Goal: Task Accomplishment & Management: Use online tool/utility

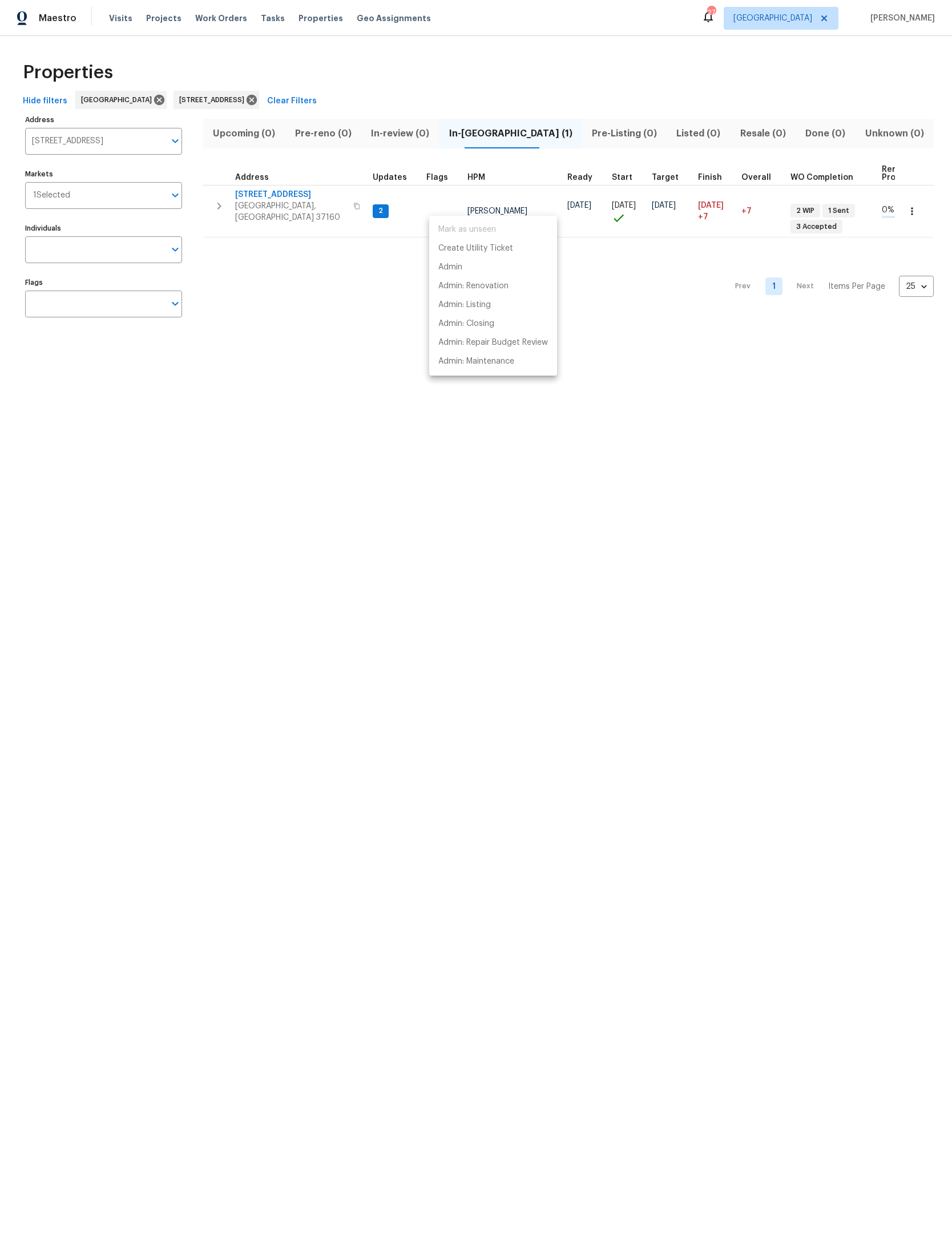
scroll to position [0, 120]
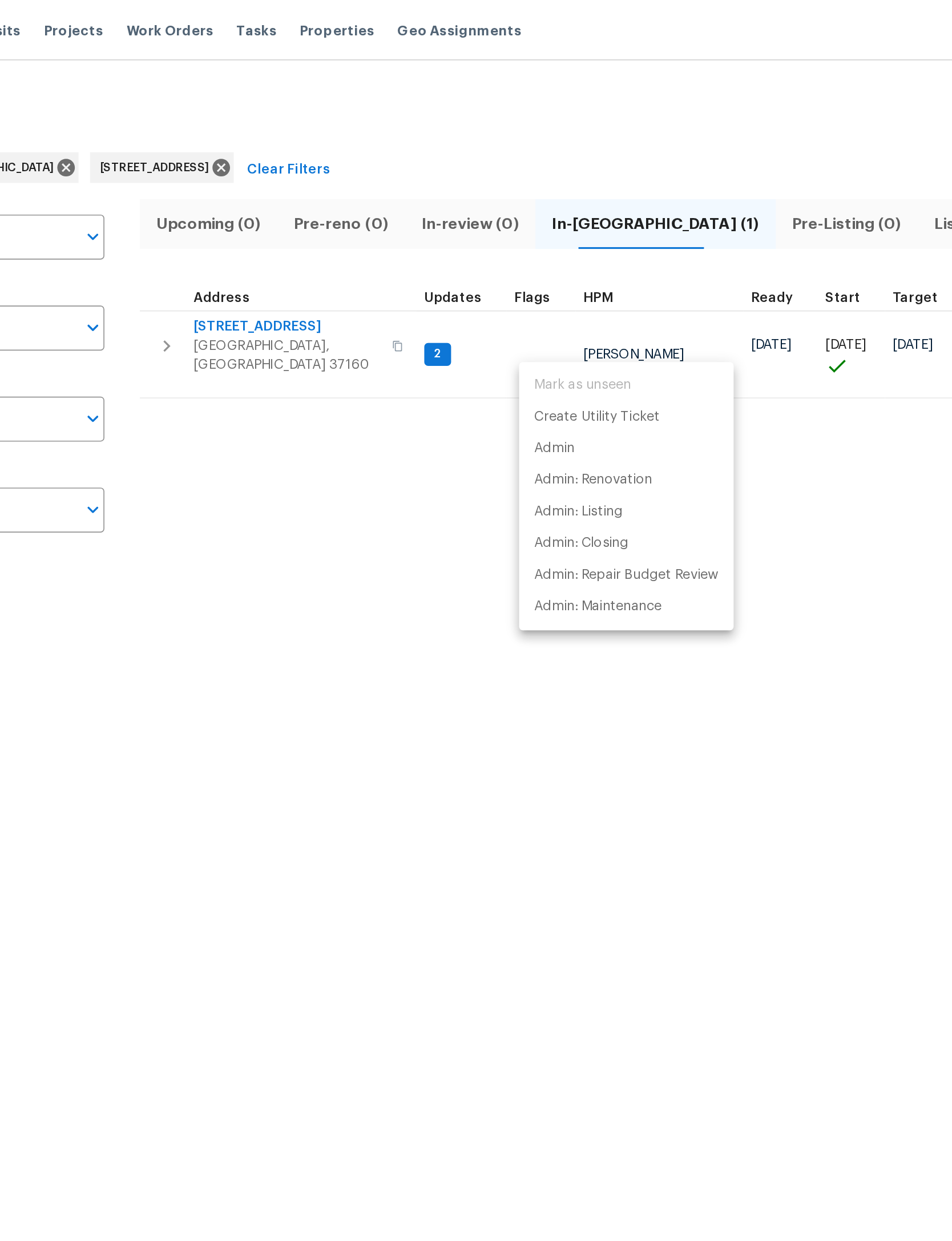
click at [527, 309] on div at bounding box center [476, 620] width 952 height 1241
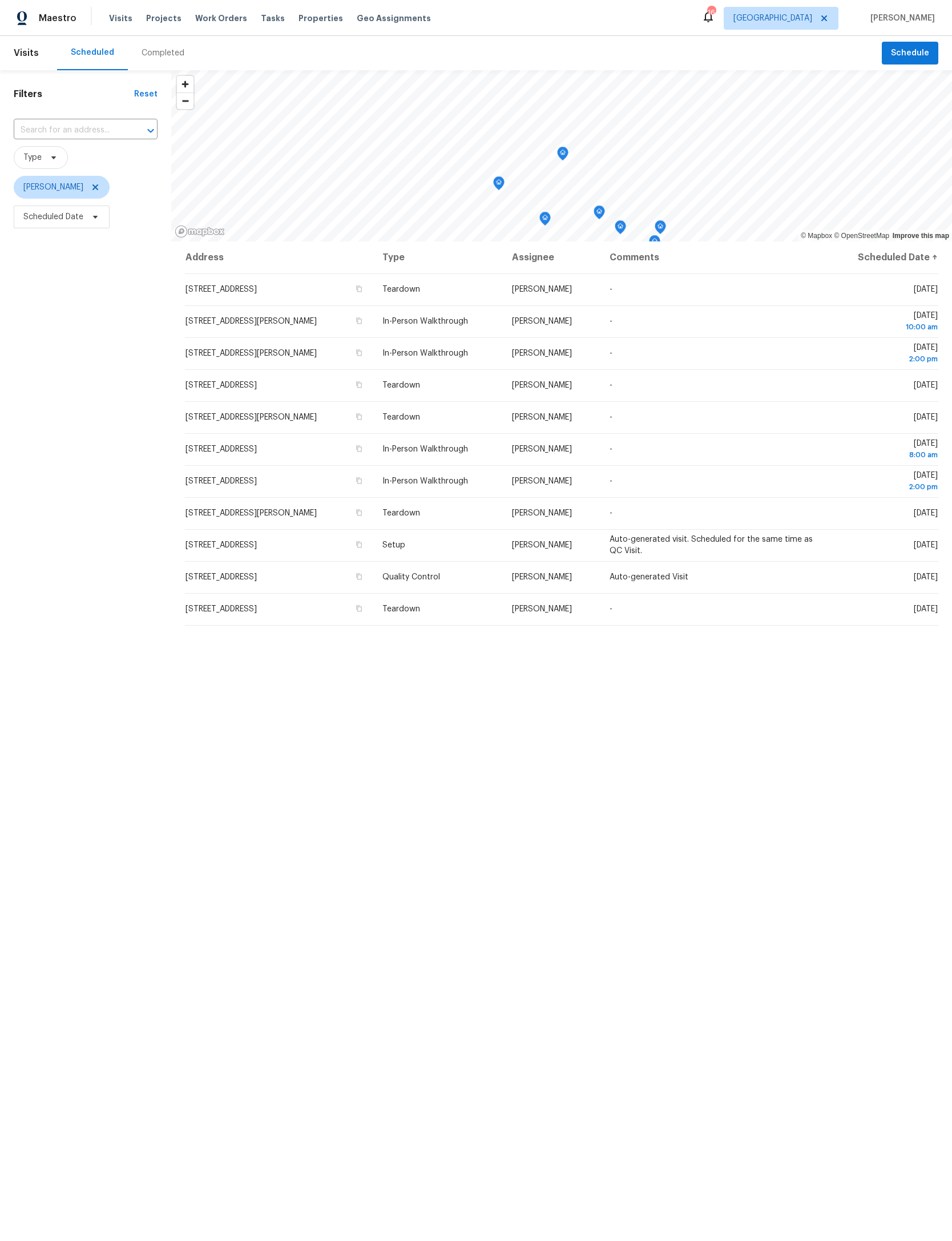
scroll to position [108, 83]
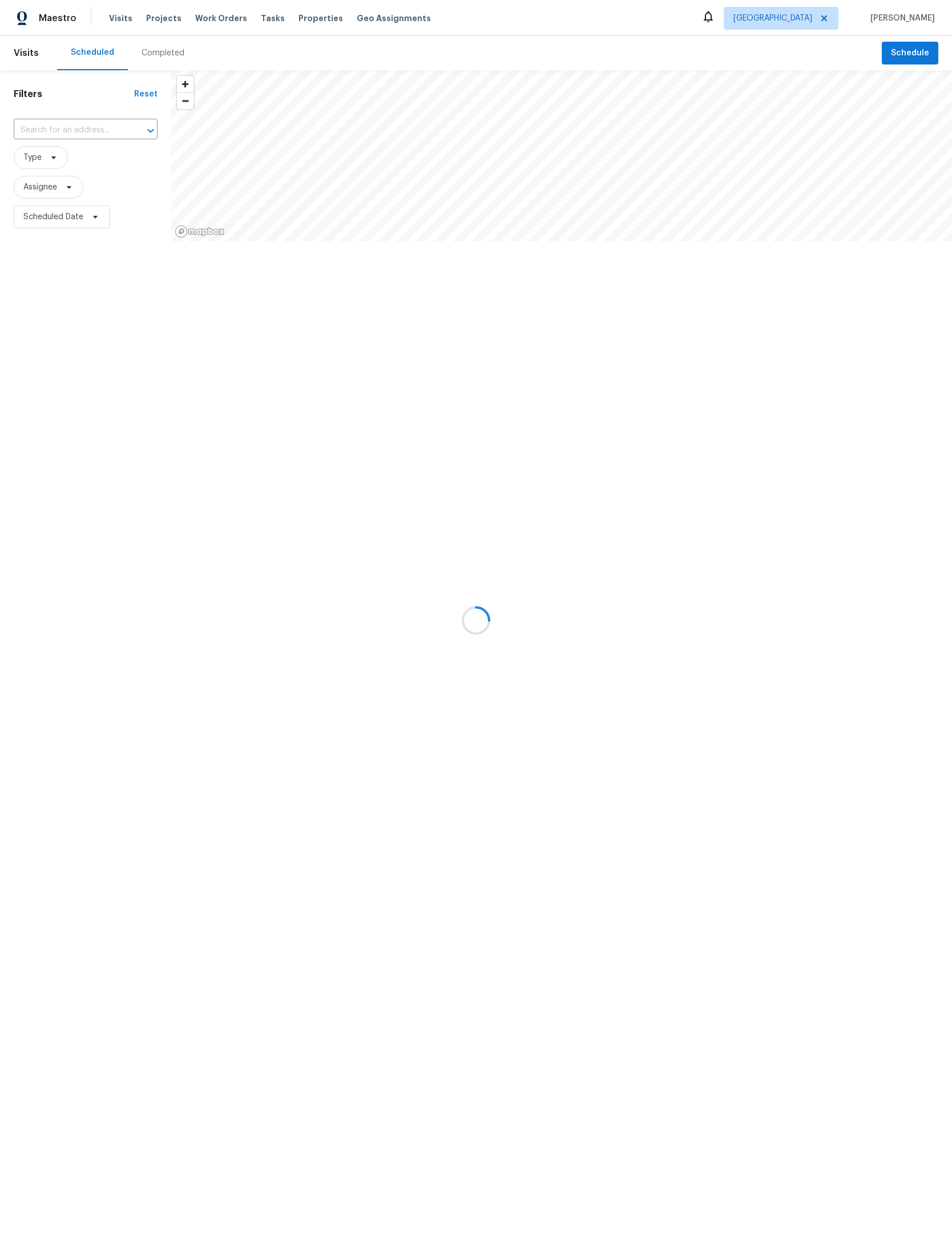
scroll to position [43, 102]
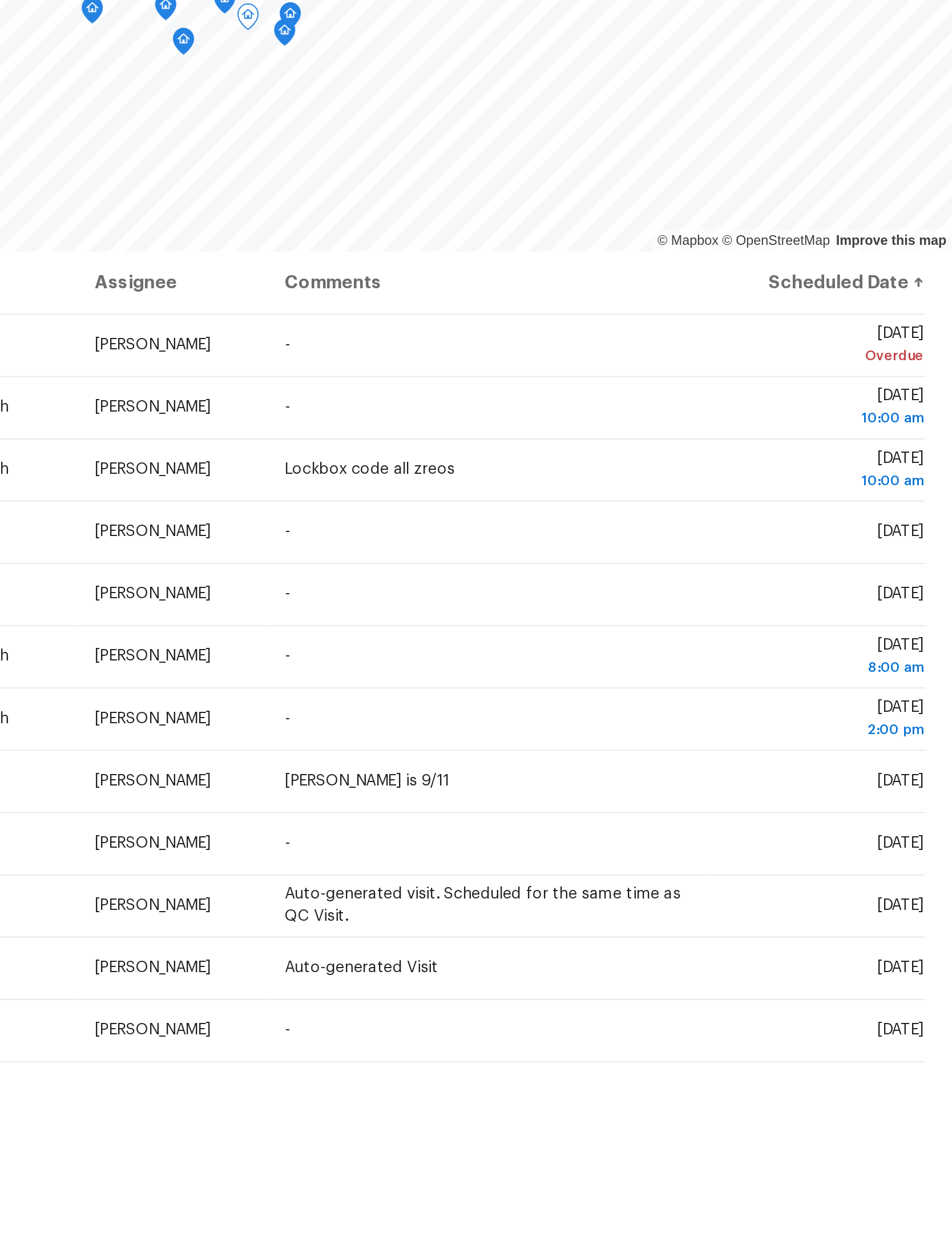
click at [0, 0] on icon at bounding box center [0, 0] width 0 height 0
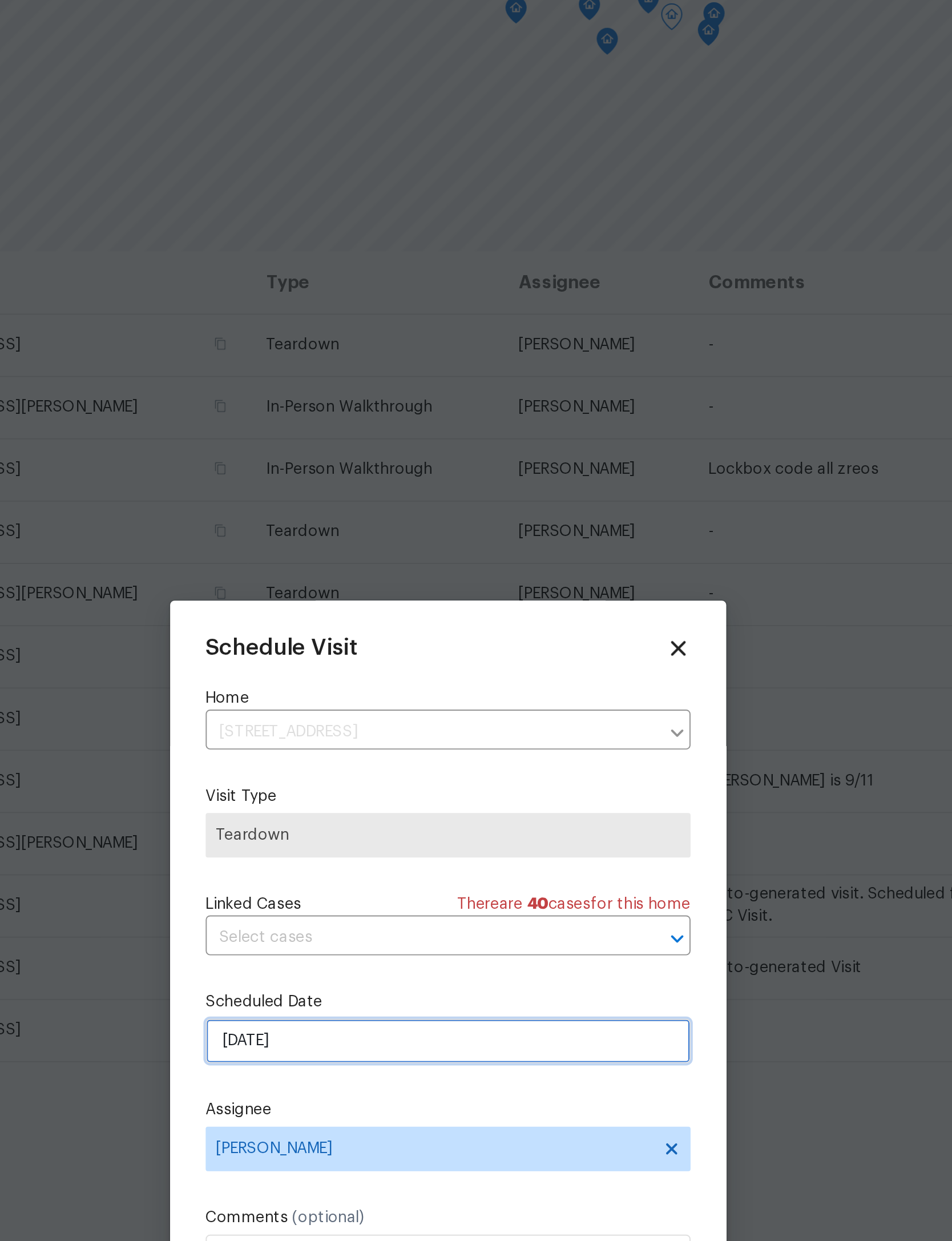
click at [352, 635] on input "9/1/2025" at bounding box center [476, 647] width 249 height 23
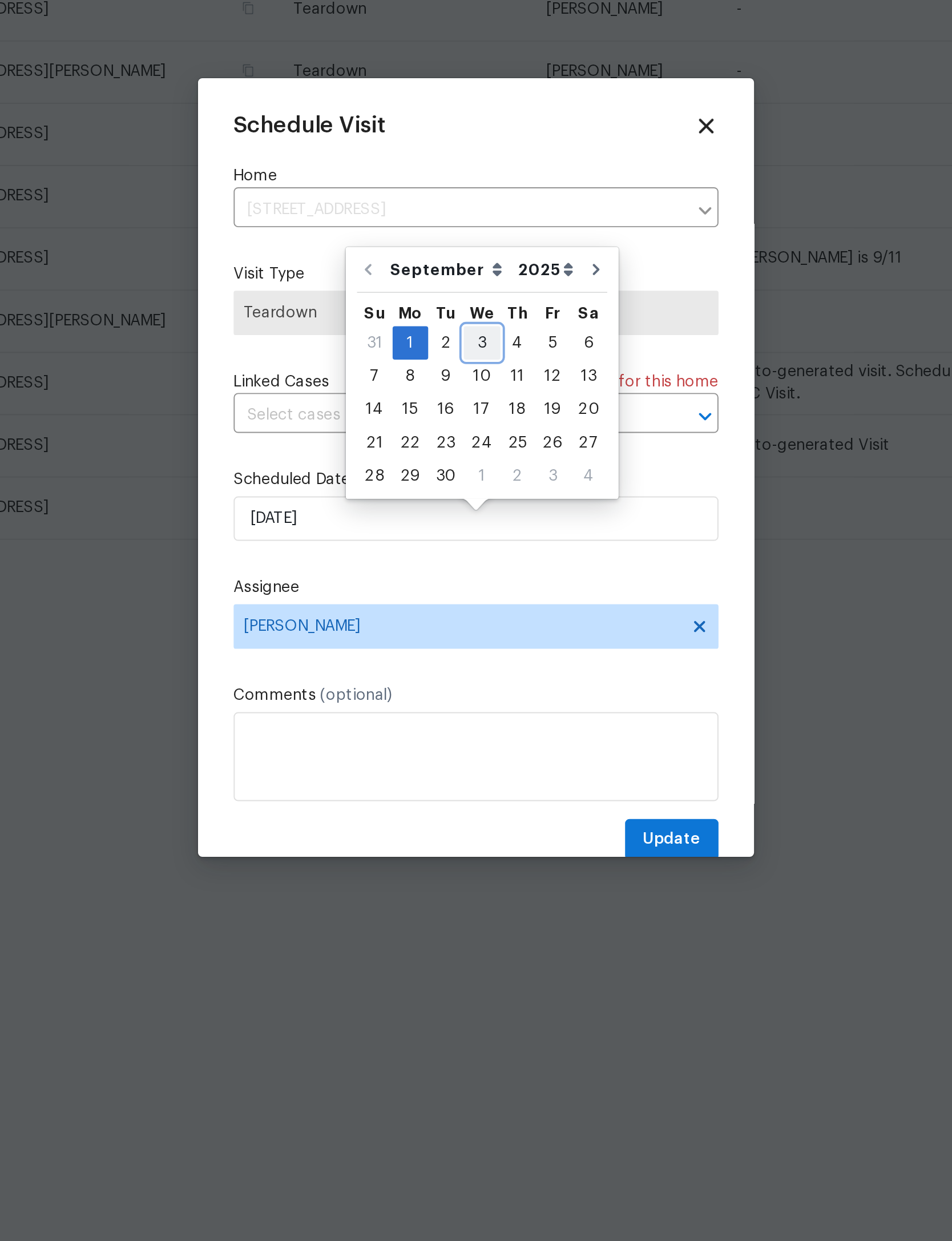
click at [470, 548] on div "3" at bounding box center [479, 557] width 19 height 16
type input "9/3/2025"
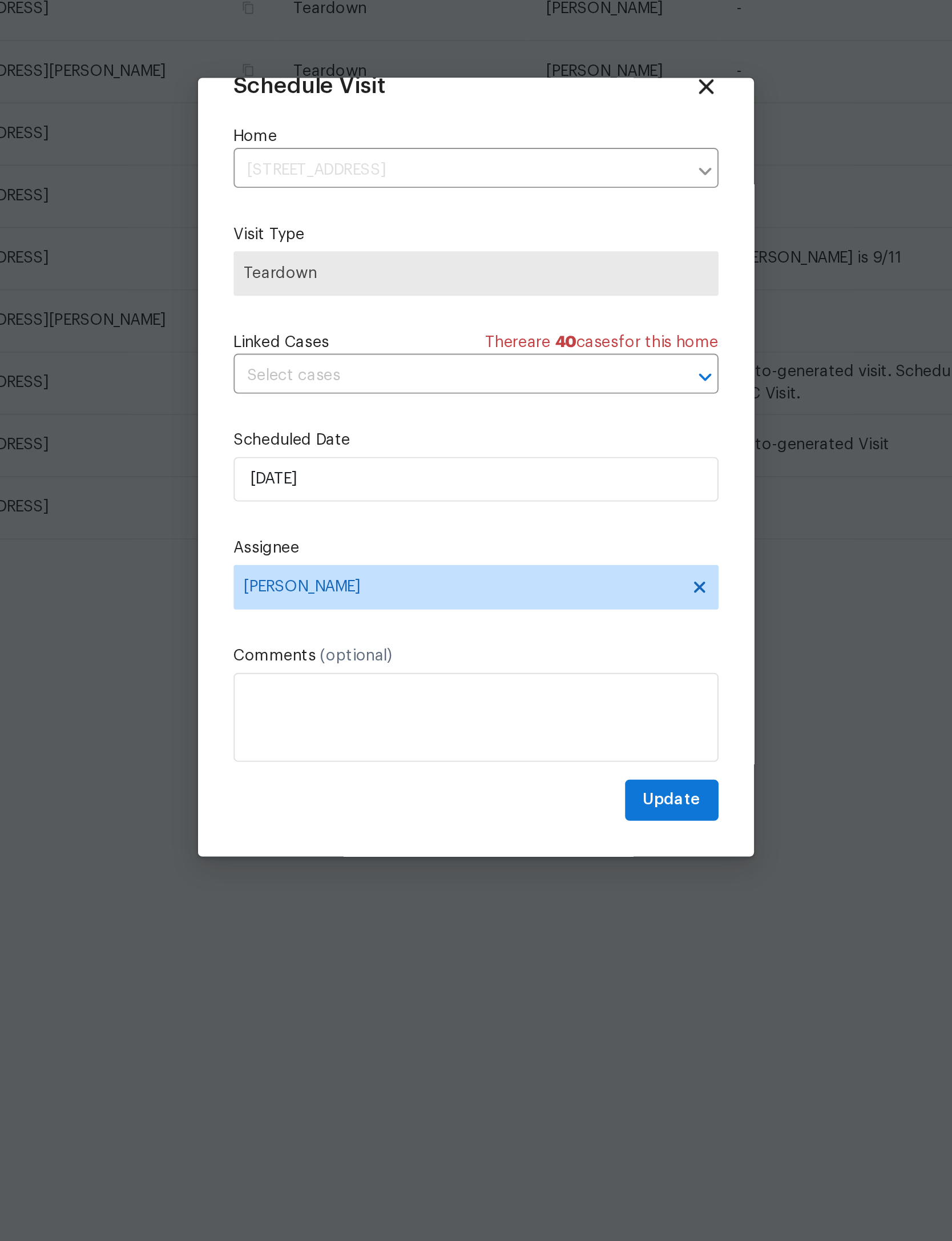
scroll to position [38, 0]
click at [562, 784] on span "Update" at bounding box center [576, 791] width 29 height 14
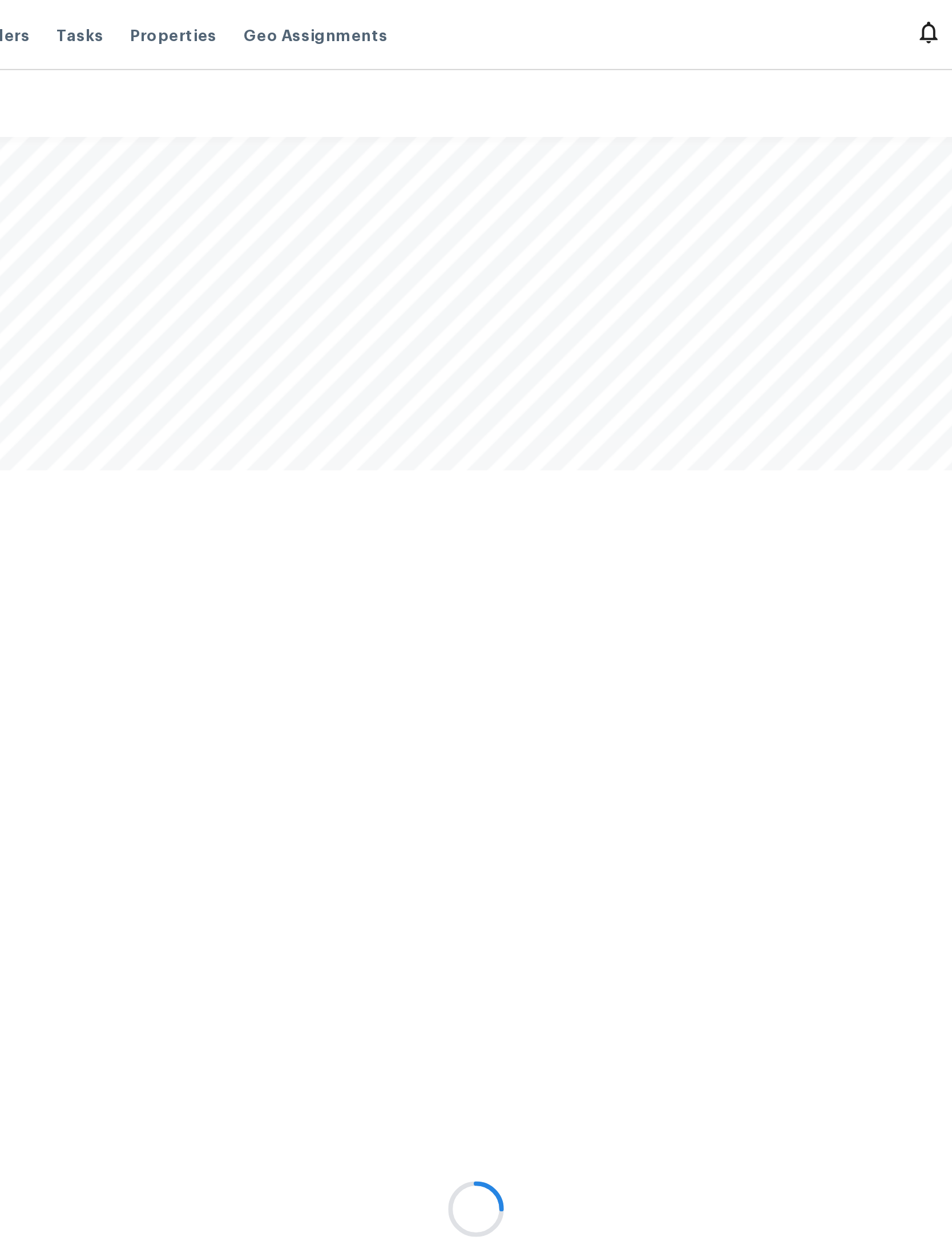
scroll to position [0, 232]
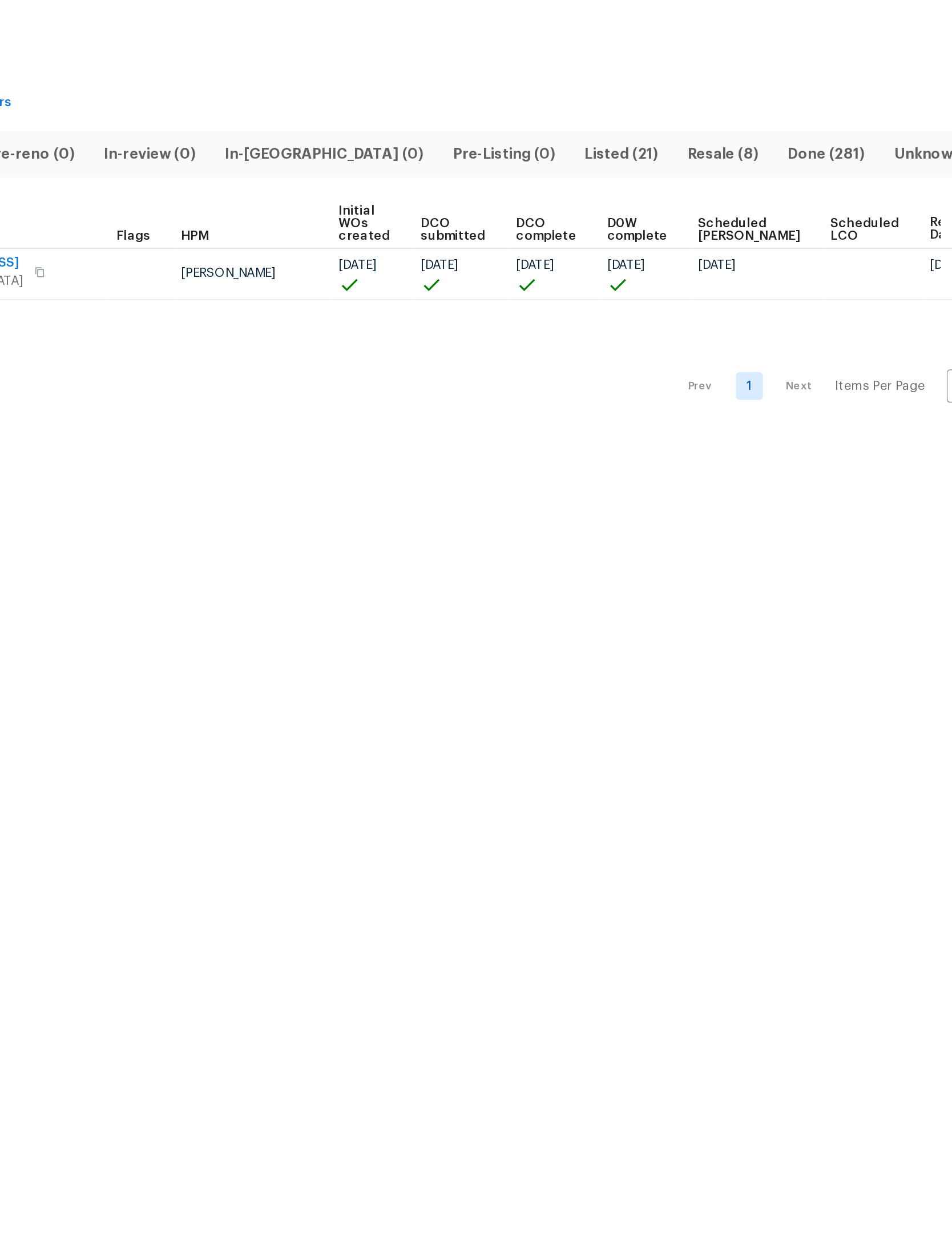
click at [667, 125] on span "Listed (21)" at bounding box center [693, 133] width 52 height 16
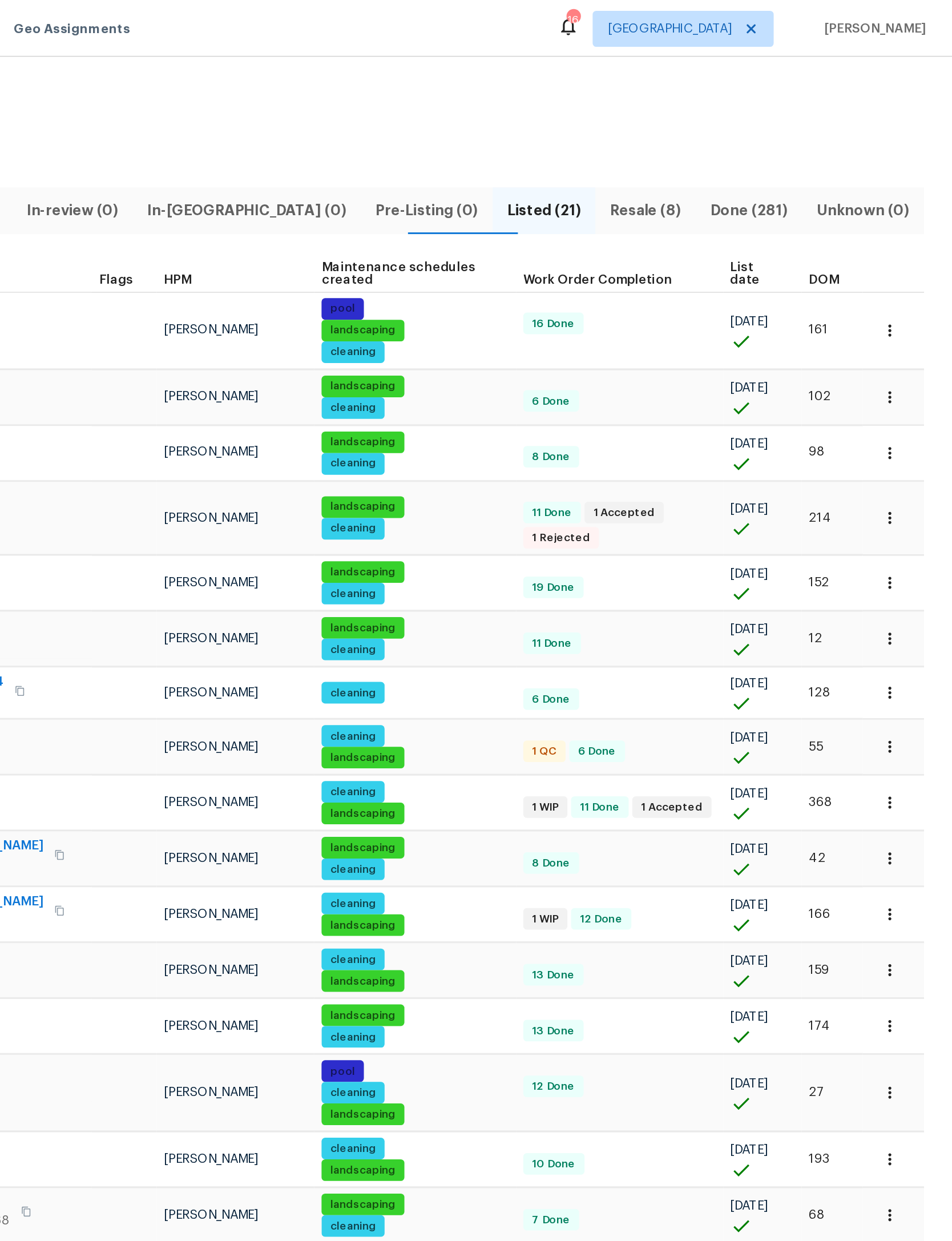
click at [861, 177] on span "DOM" at bounding box center [871, 178] width 20 height 8
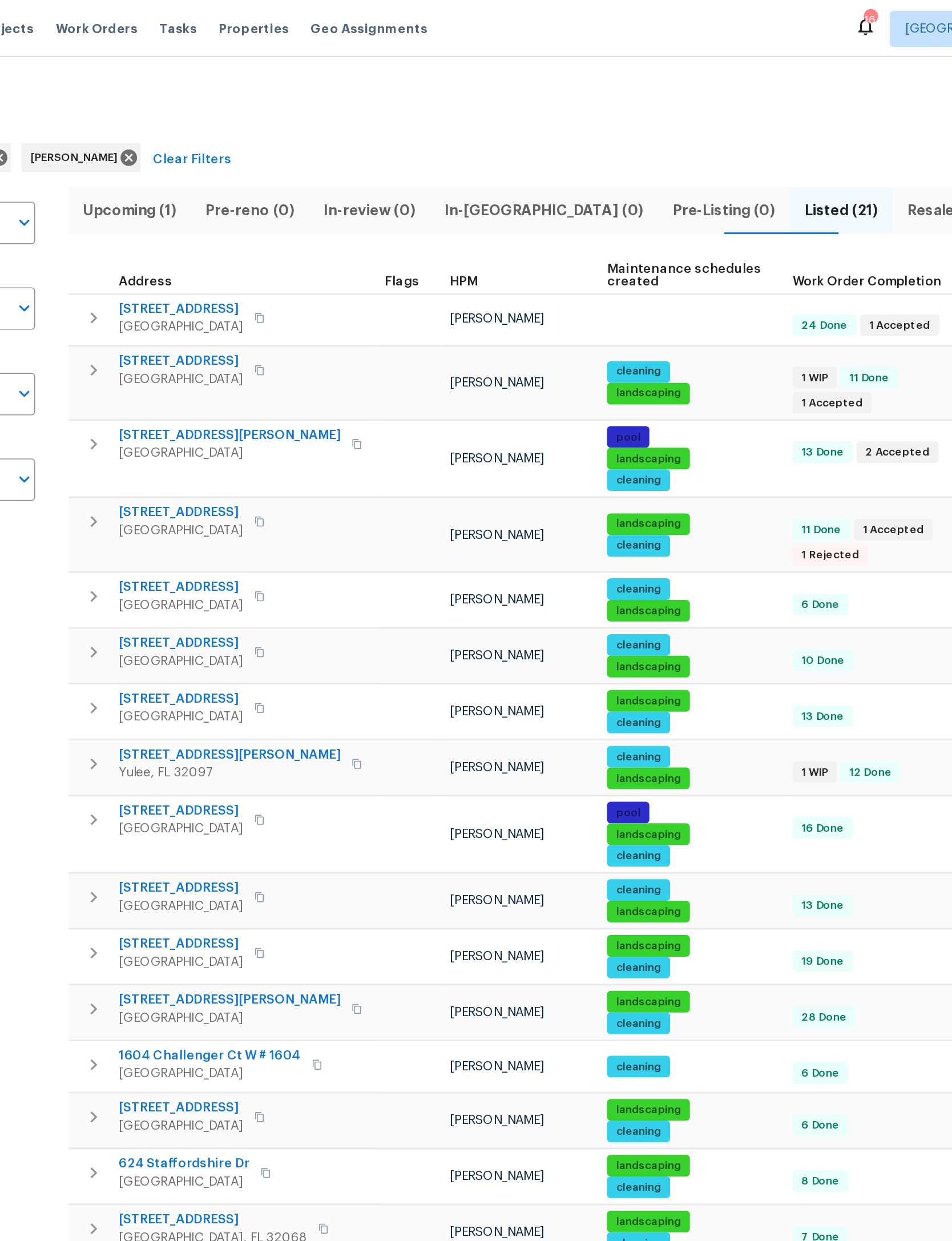
click at [212, 198] on icon "button" at bounding box center [219, 201] width 14 height 14
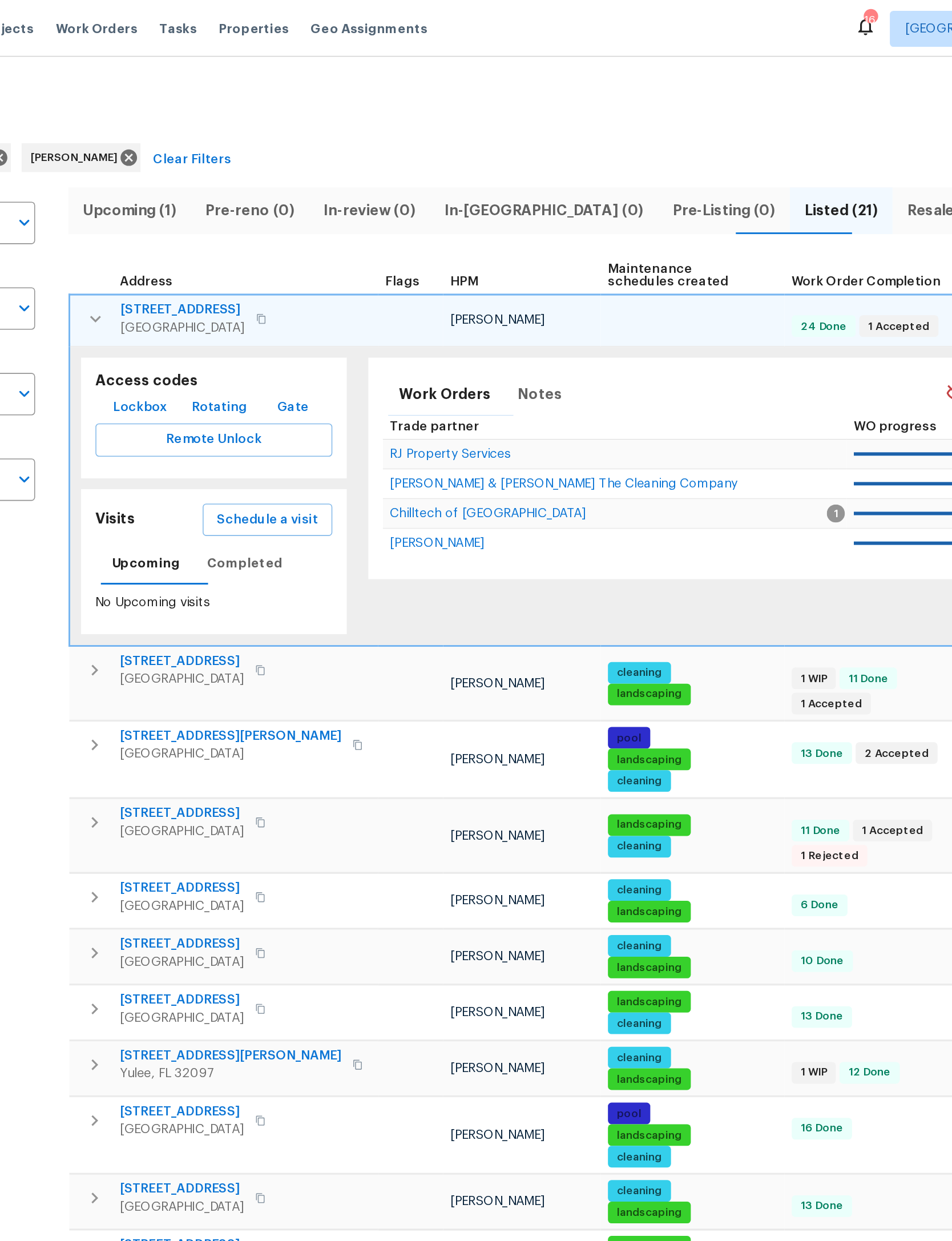
click at [297, 330] on span "Schedule a visit" at bounding box center [329, 329] width 64 height 14
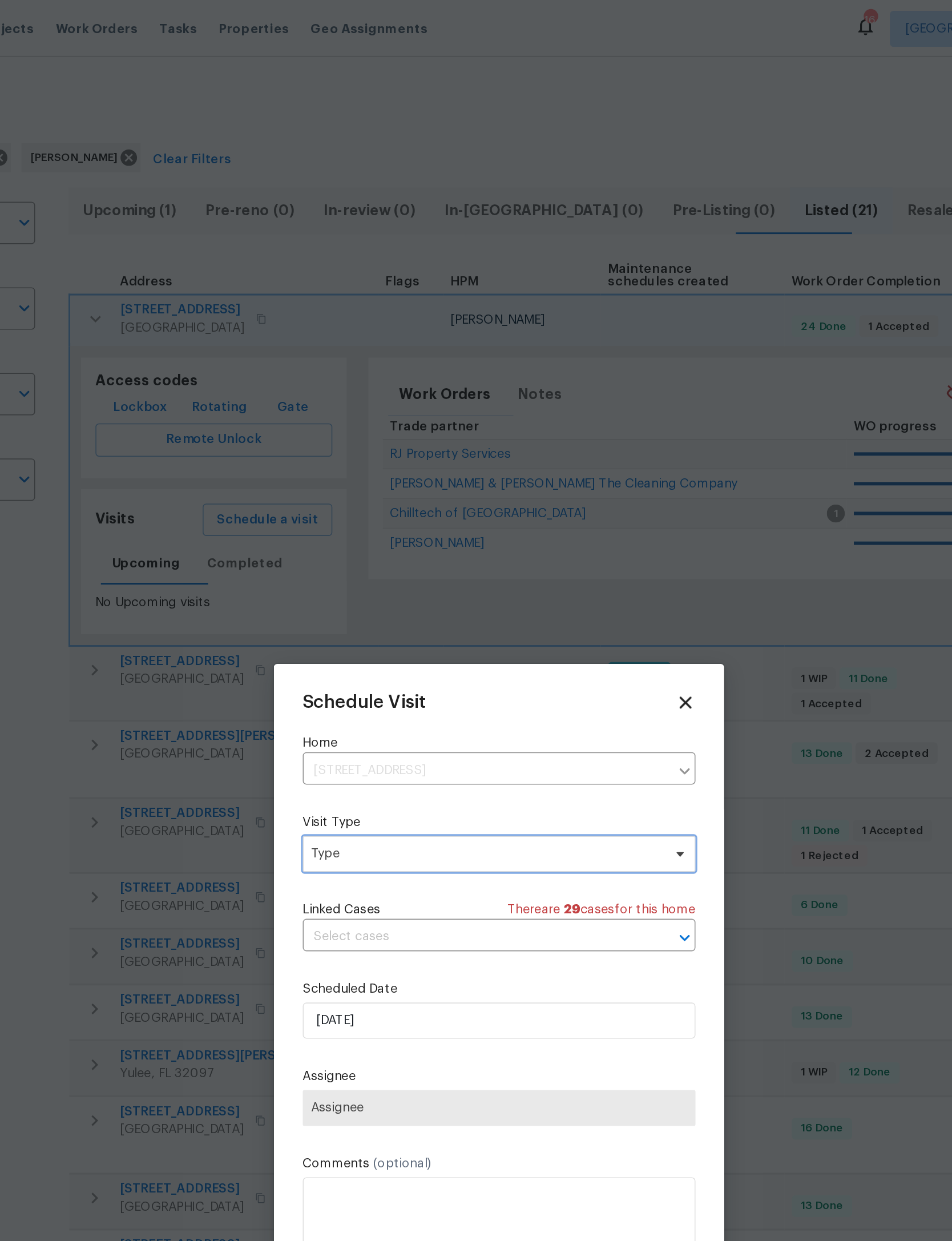
click at [352, 553] on span "Type" at bounding box center [476, 541] width 249 height 23
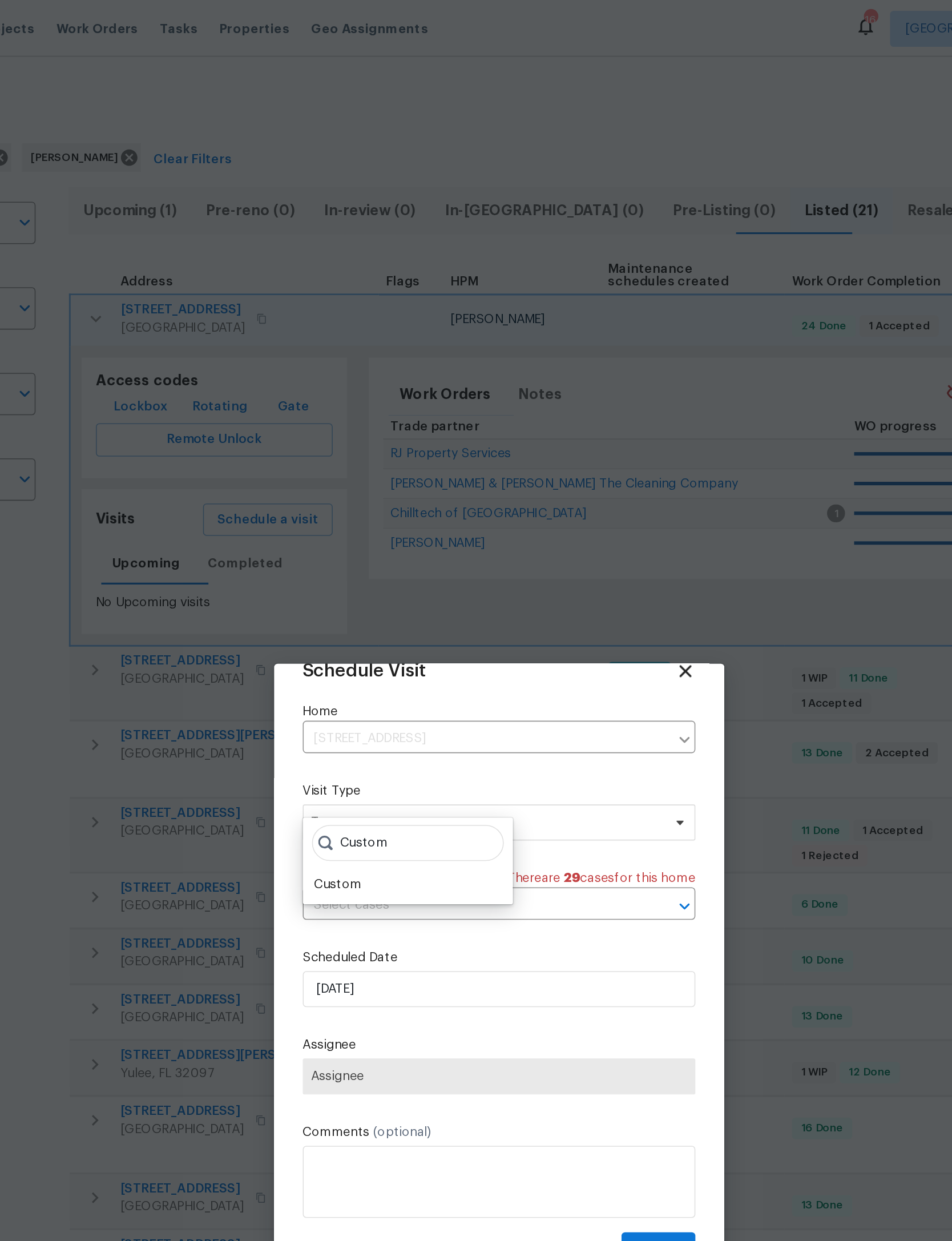
scroll to position [38, 0]
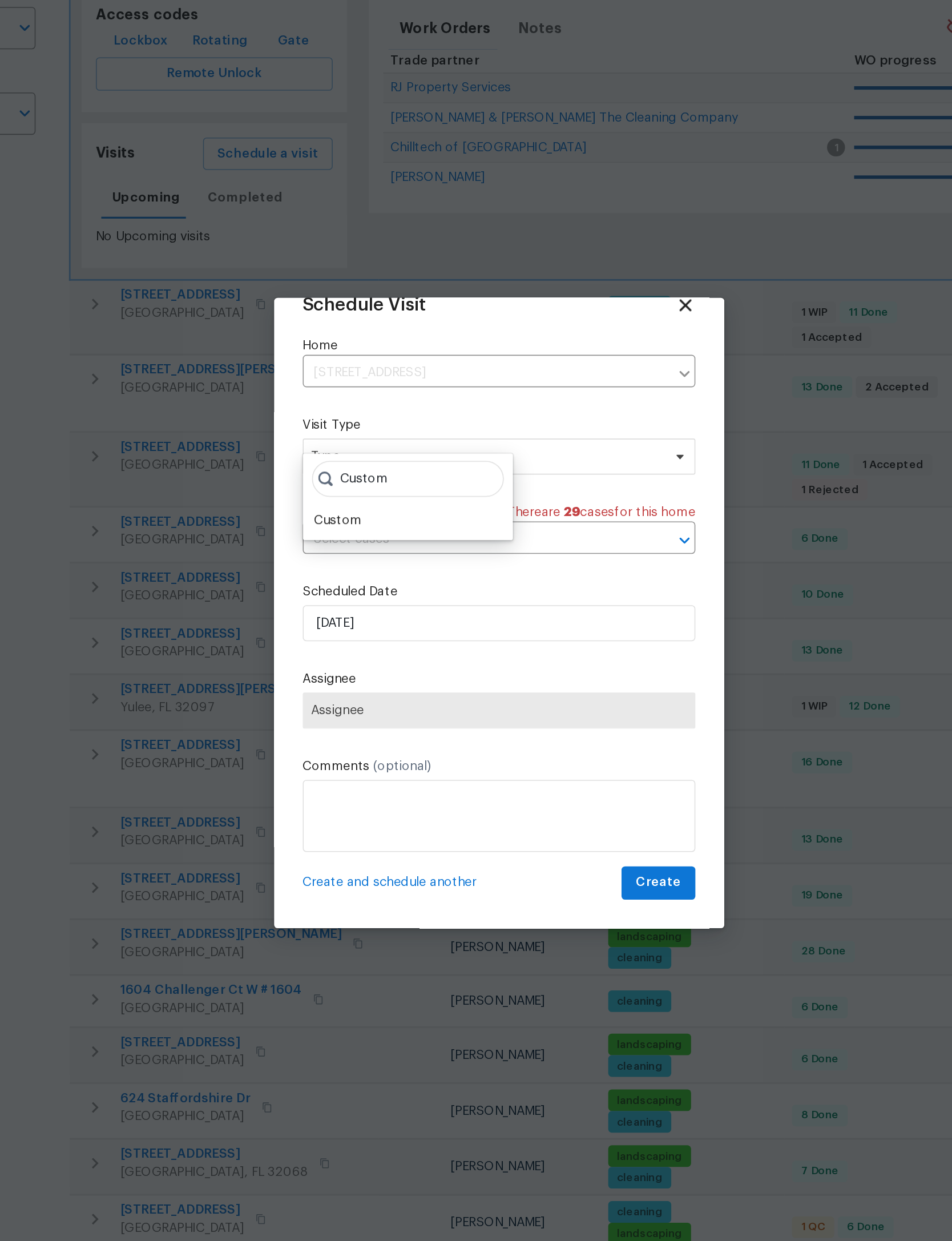
type input "Custom"
click at [359, 556] on div "Custom" at bounding box center [373, 562] width 30 height 11
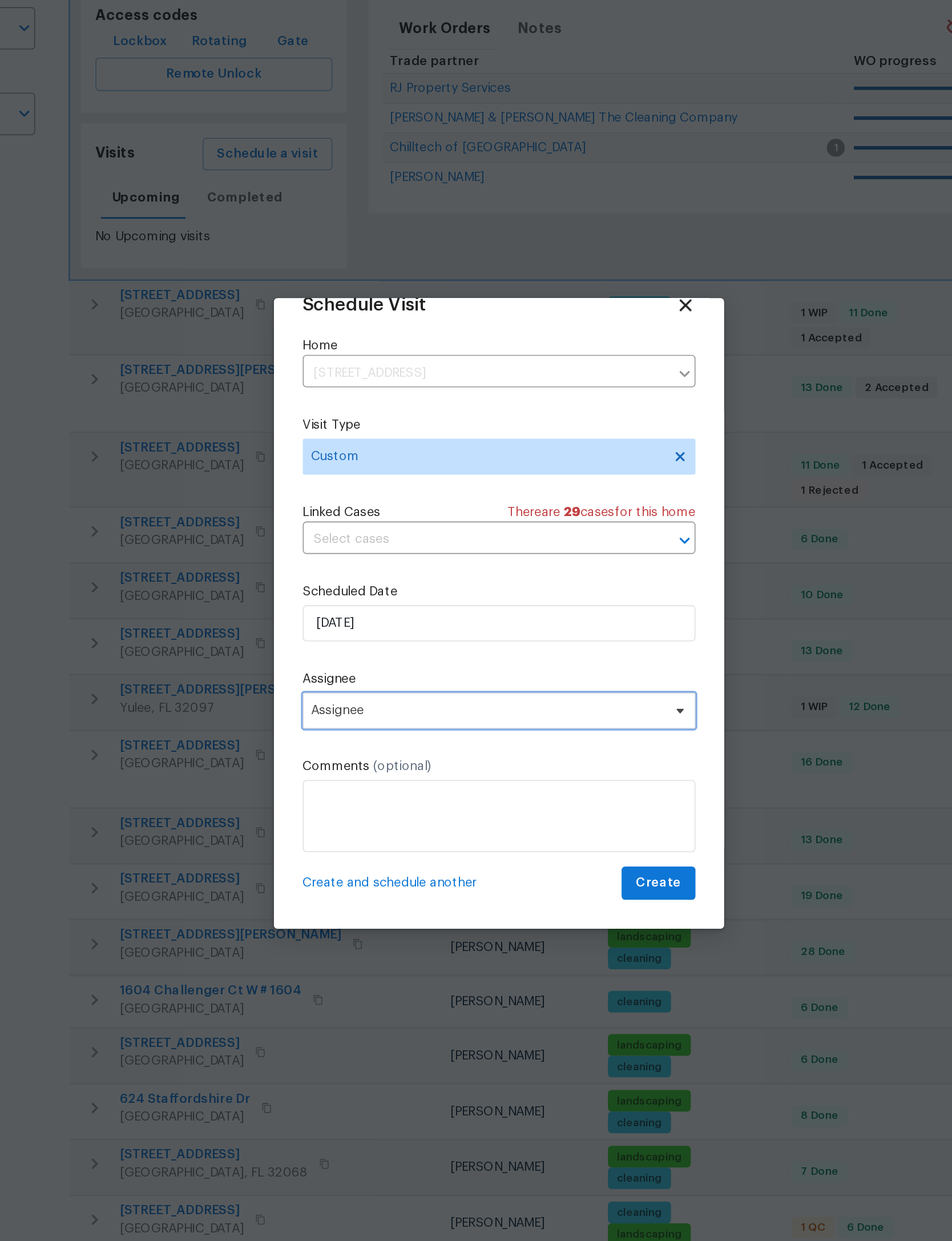
click at [357, 678] on span "Assignee" at bounding box center [468, 682] width 223 height 9
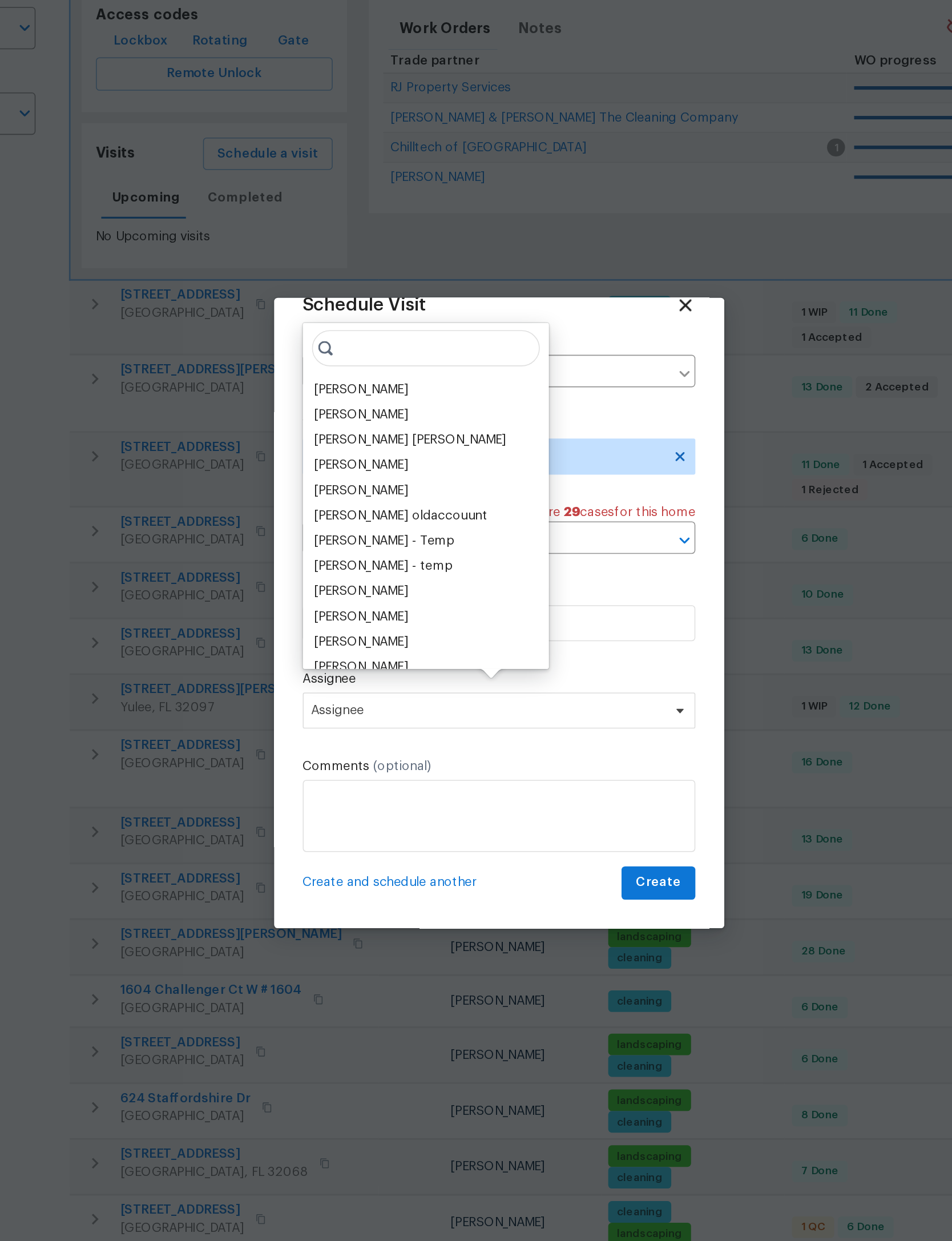
click at [359, 473] on div "[PERSON_NAME]" at bounding box center [388, 479] width 60 height 11
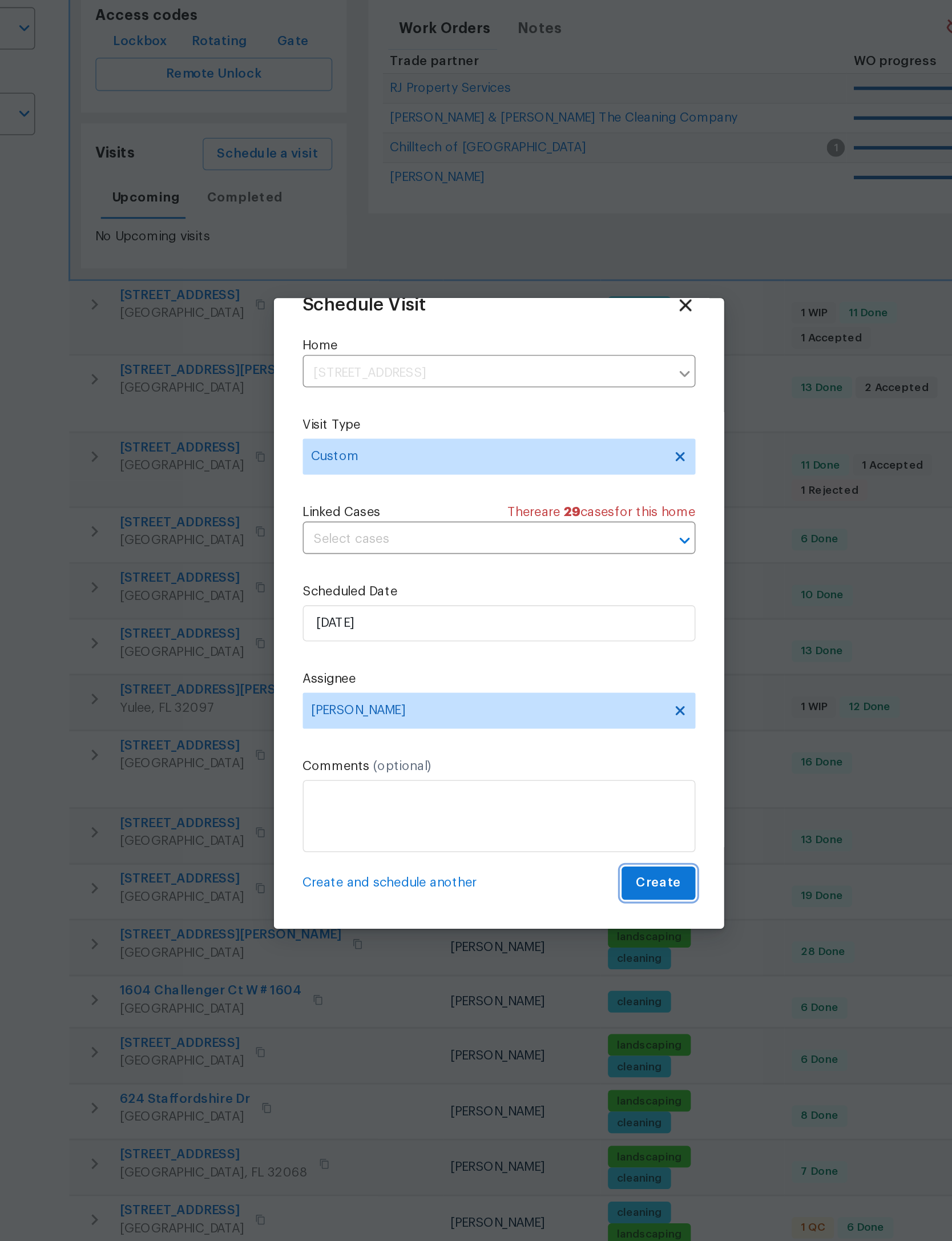
click at [563, 784] on span "Create" at bounding box center [577, 791] width 29 height 14
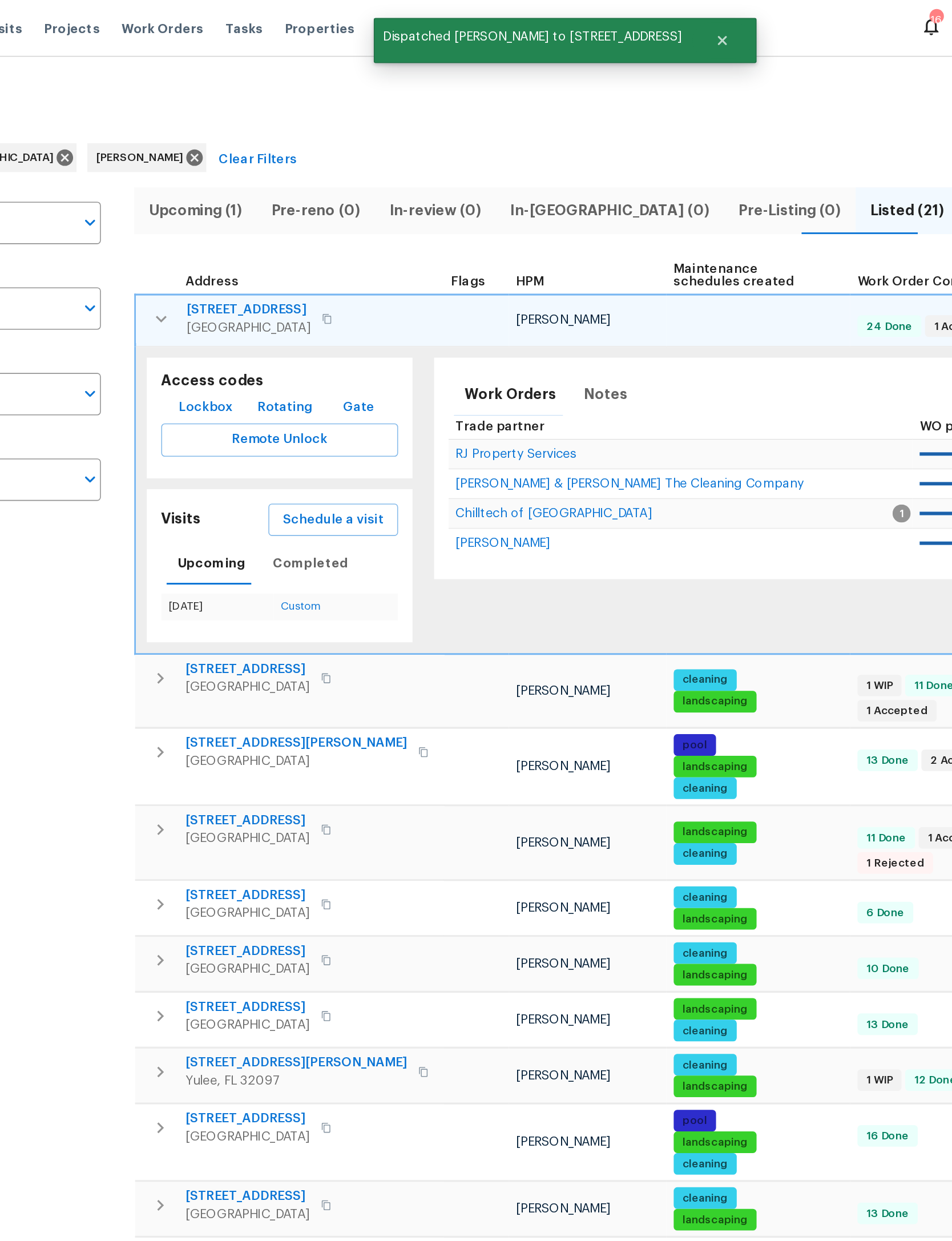
click at [214, 203] on icon "button" at bounding box center [220, 201] width 14 height 14
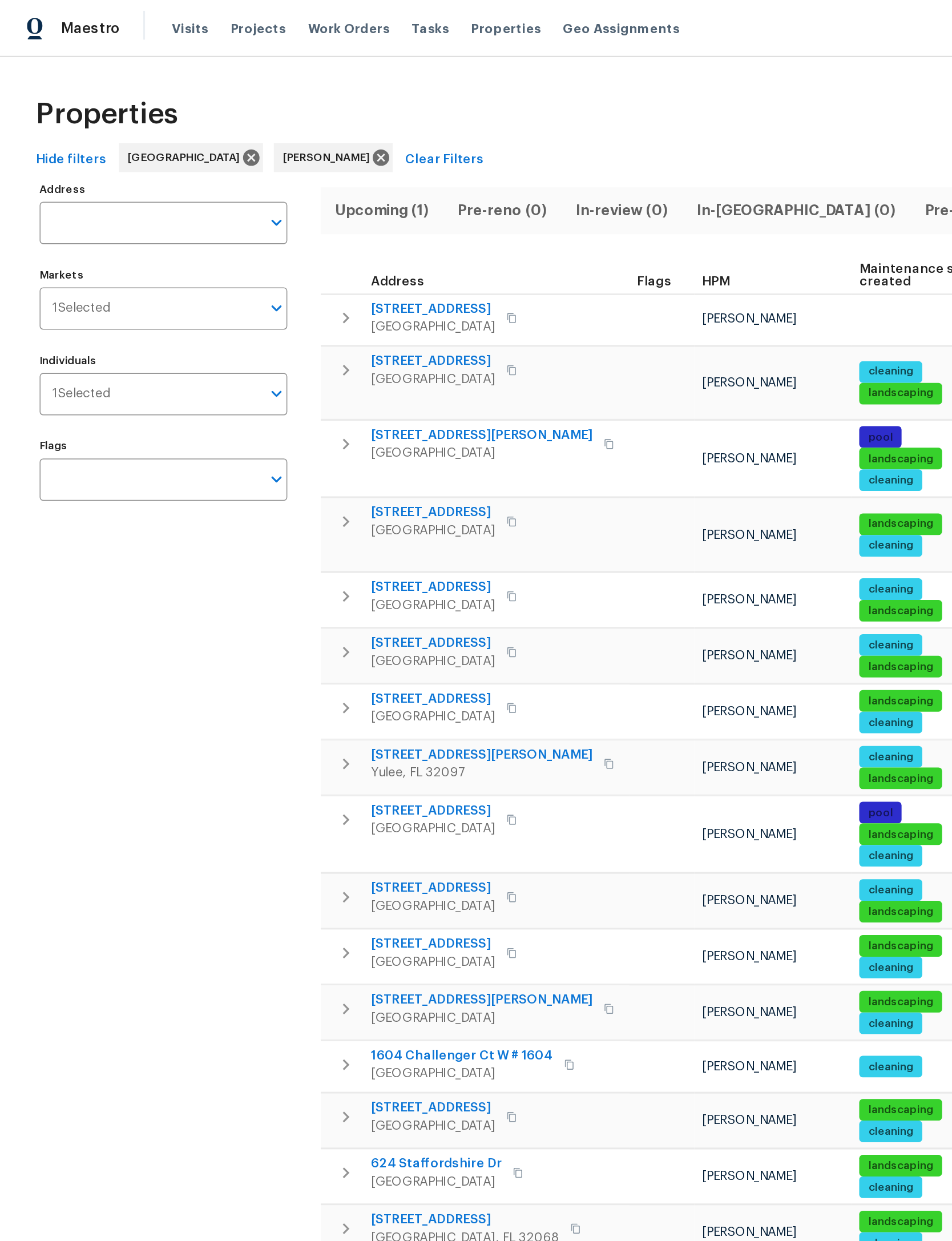
click at [216, 231] on icon "button" at bounding box center [219, 234] width 14 height 14
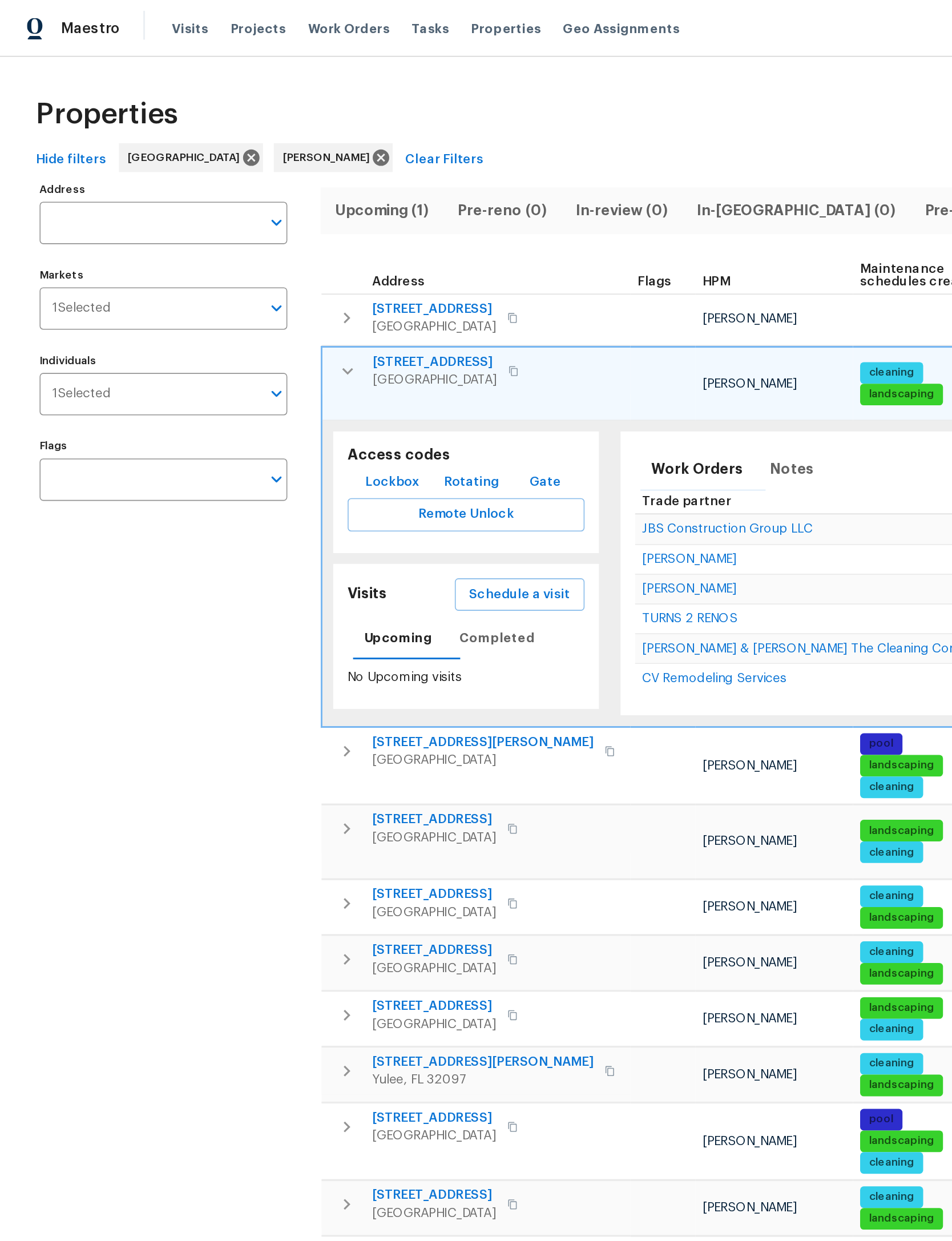
click at [355, 370] on span "Schedule a visit" at bounding box center [329, 377] width 64 height 14
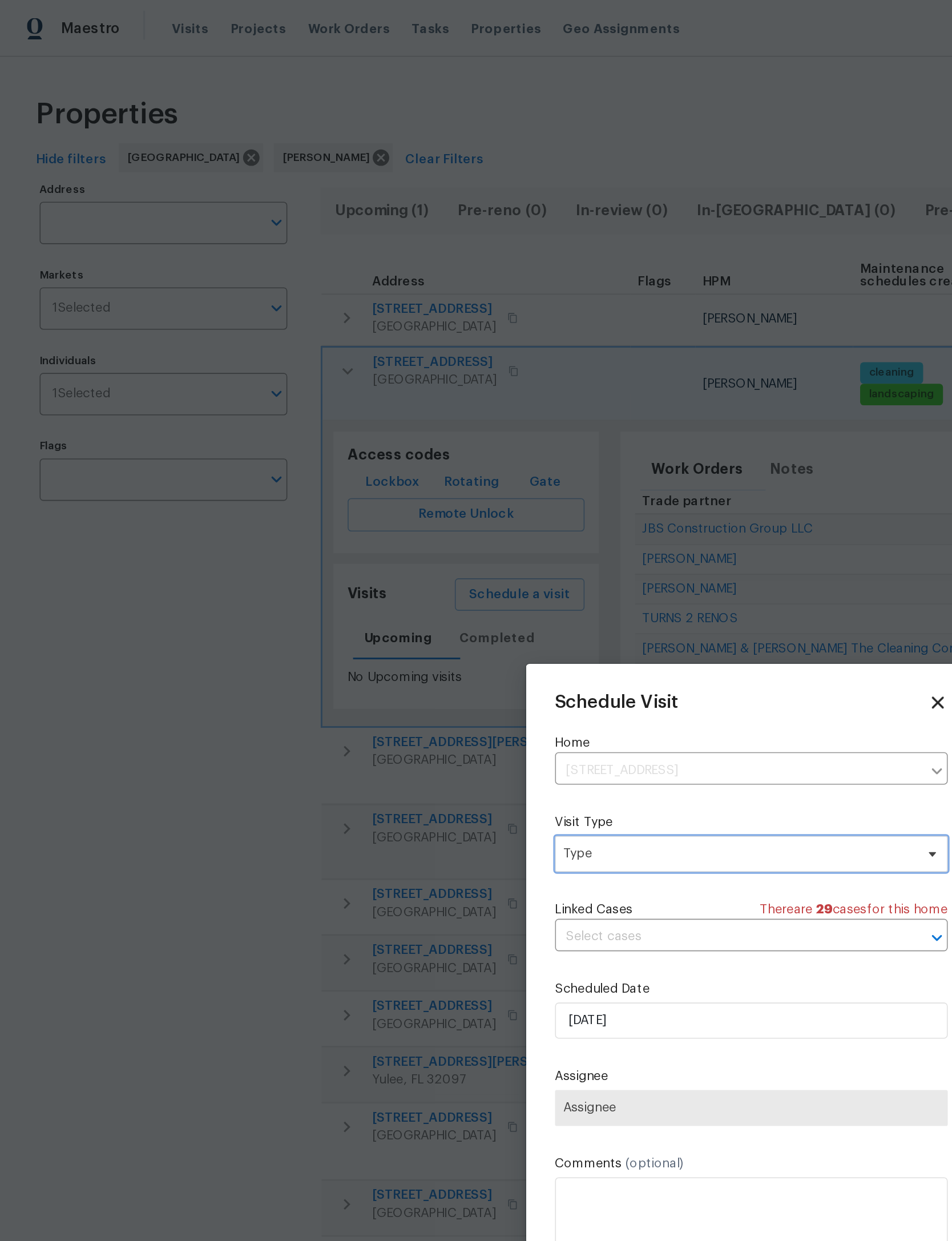
click at [472, 544] on span "Type" at bounding box center [467, 541] width 222 height 11
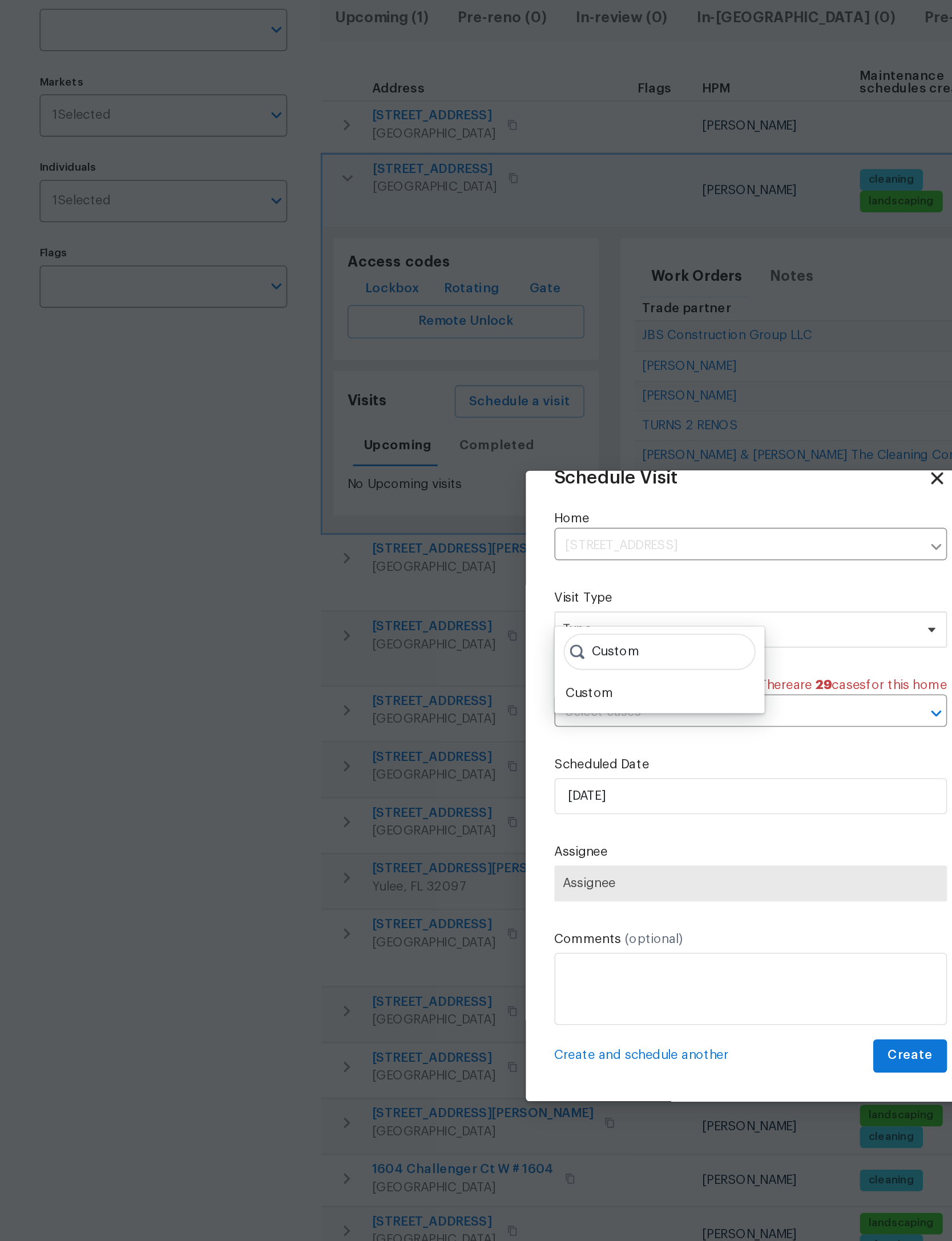
type input "Custom"
click at [387, 556] on div "Custom" at bounding box center [373, 562] width 30 height 11
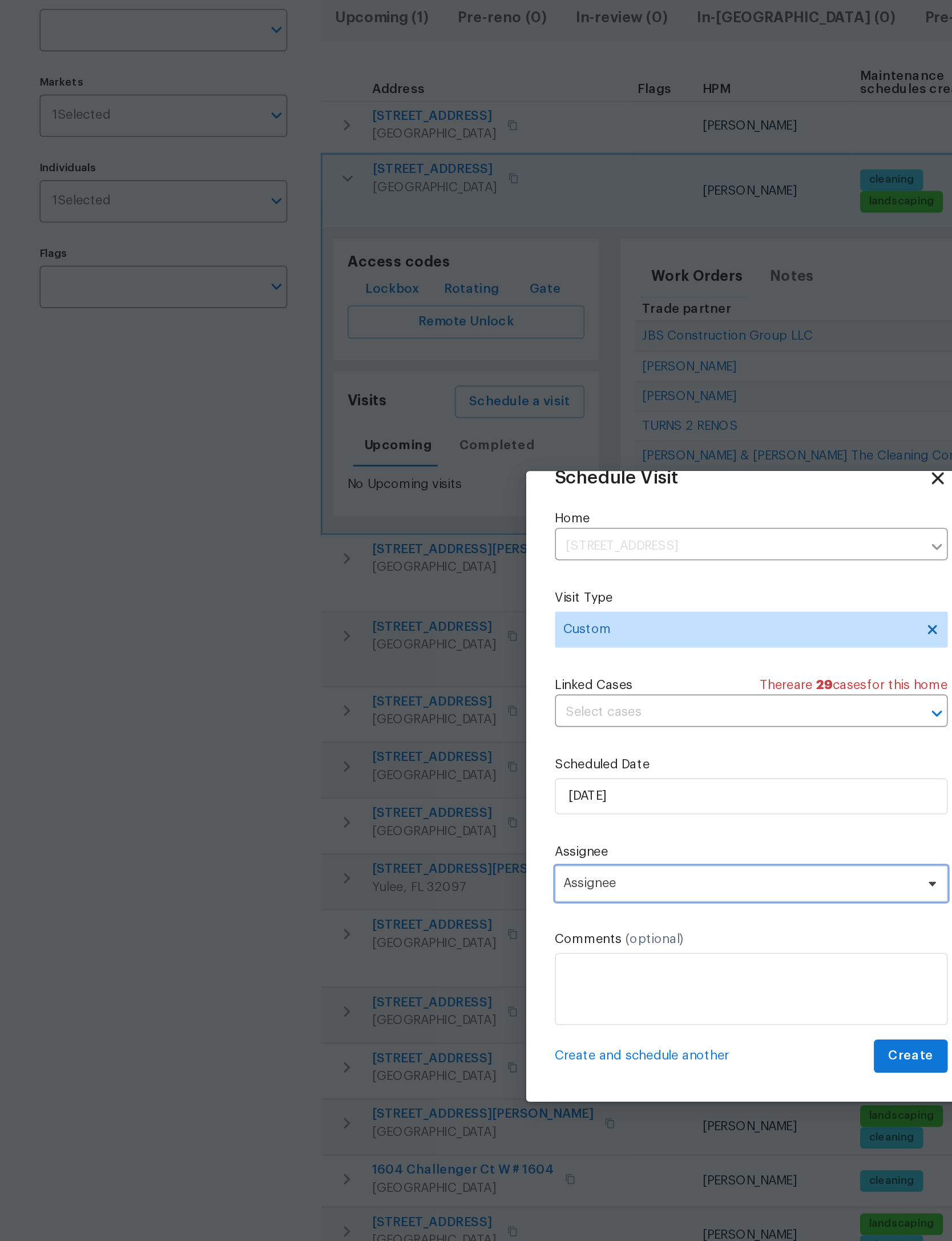
click at [487, 670] on span "Assignee" at bounding box center [476, 682] width 249 height 23
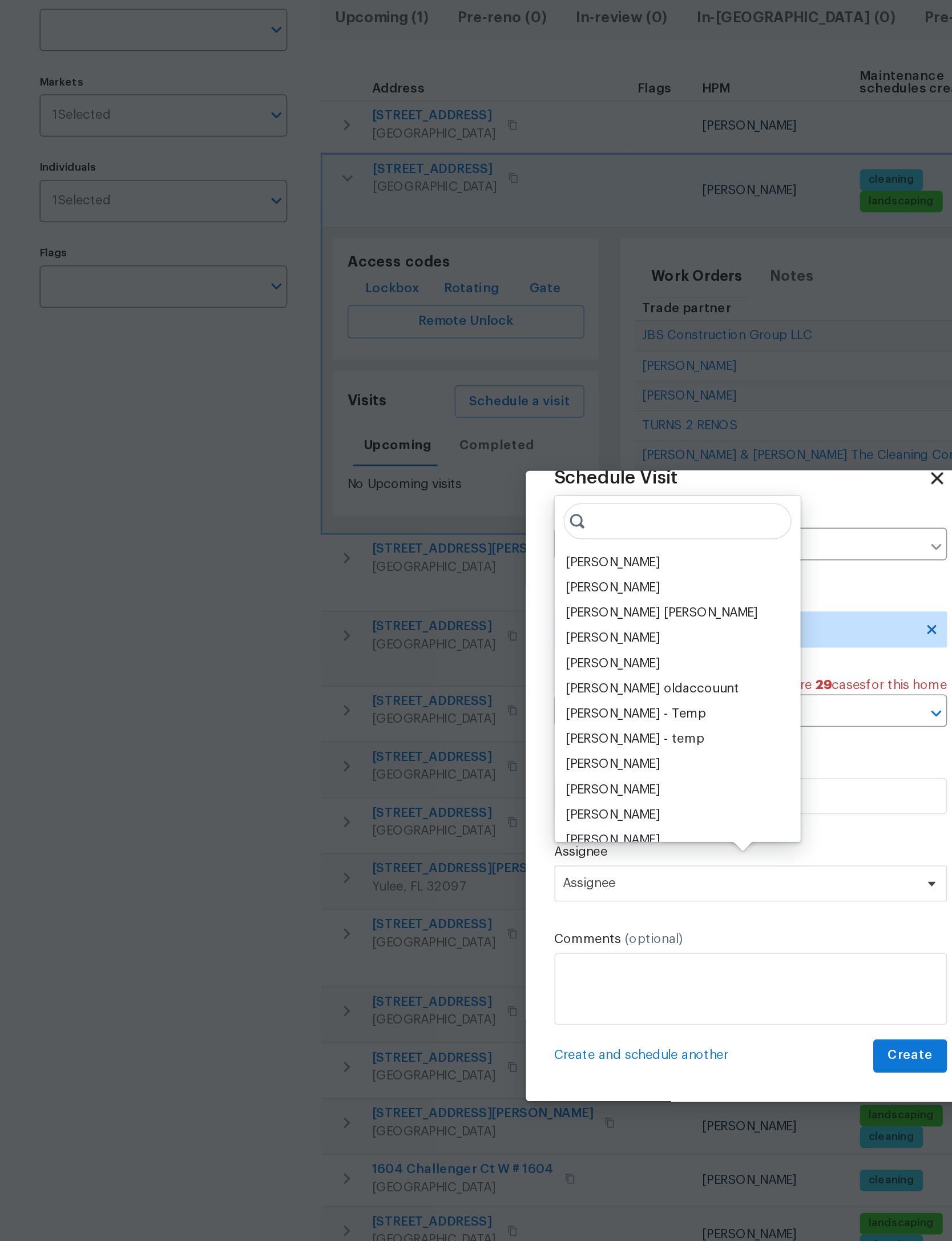
click at [416, 473] on div "[PERSON_NAME]" at bounding box center [388, 479] width 60 height 11
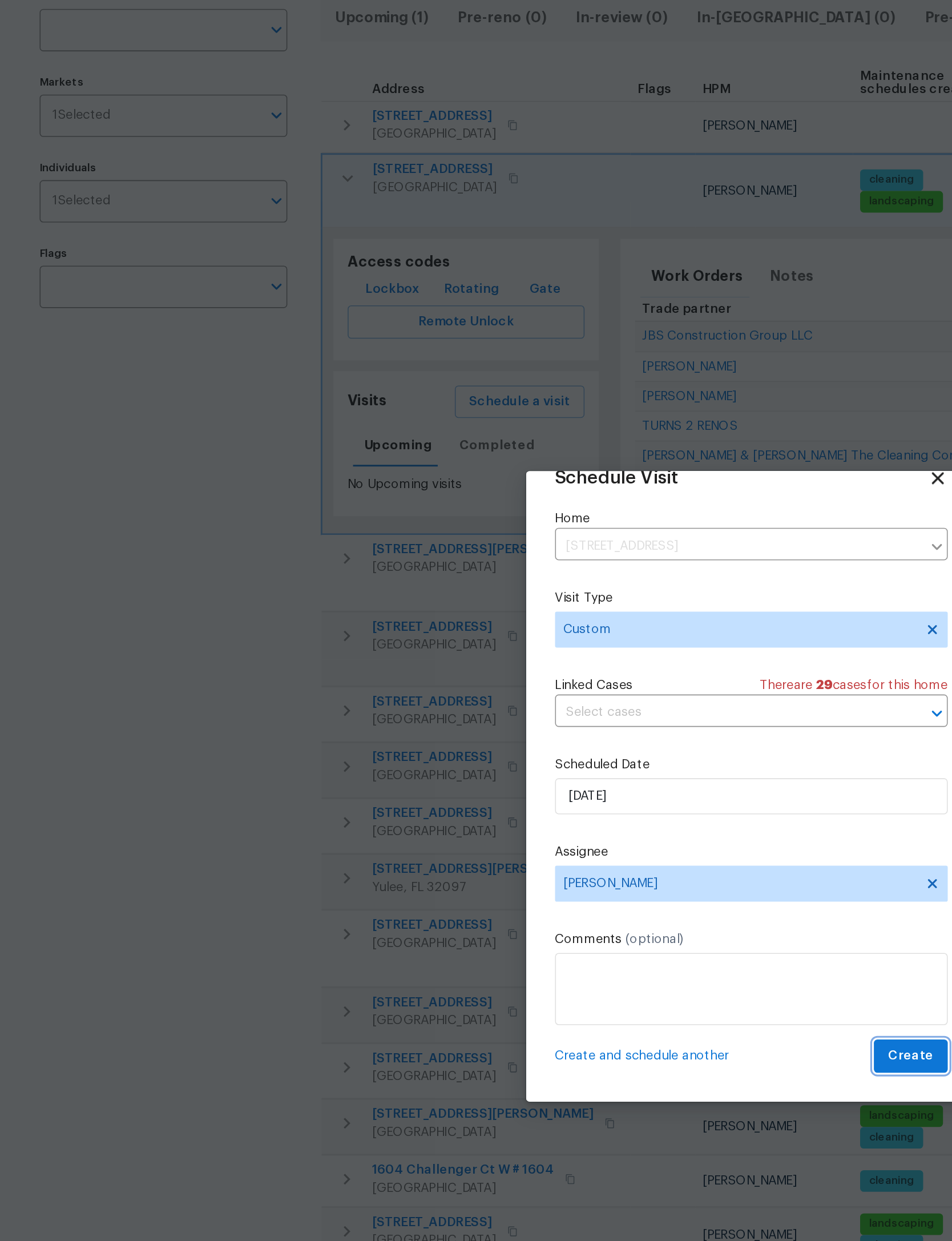
click at [575, 784] on span "Create" at bounding box center [577, 791] width 29 height 14
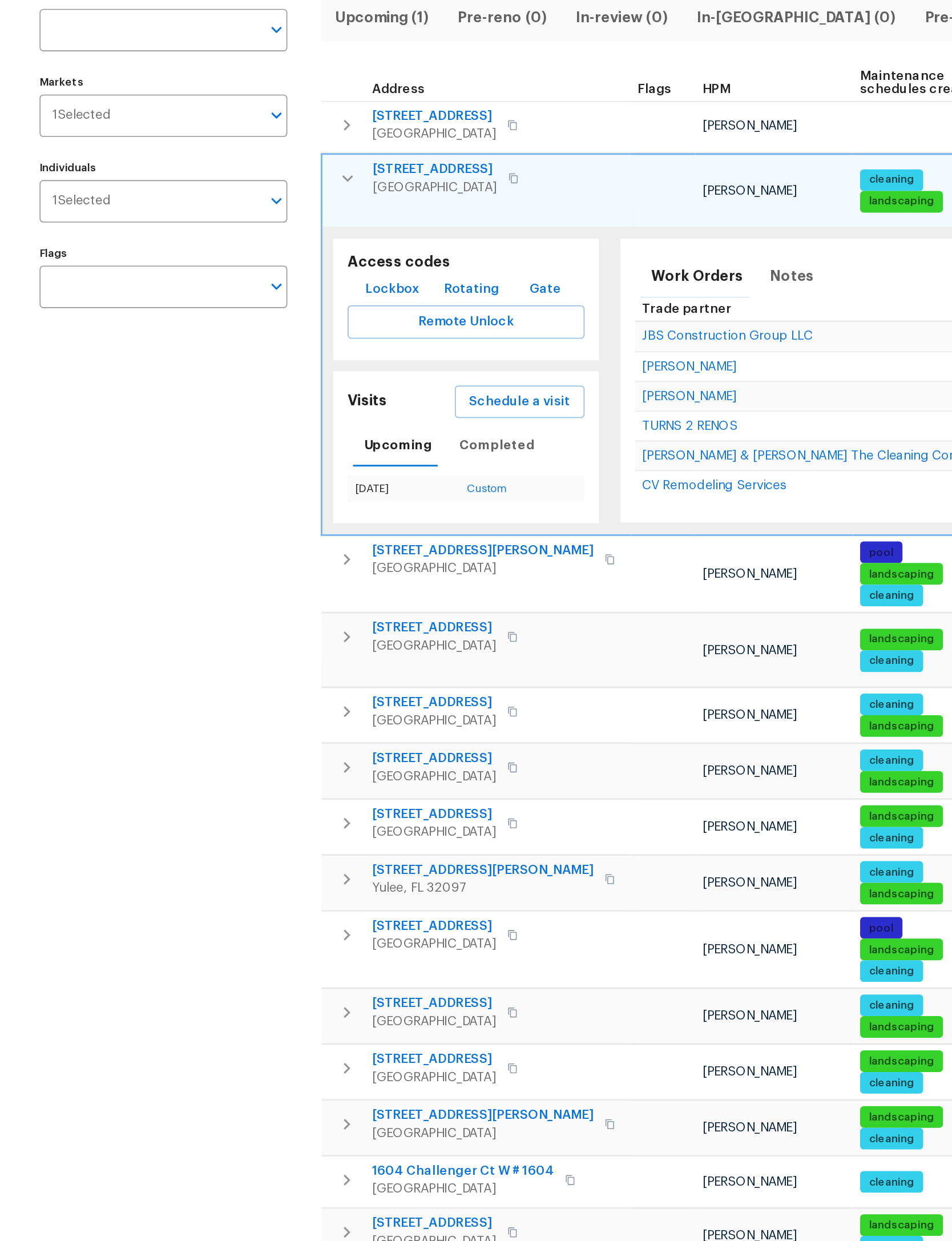
click at [216, 223] on button "button" at bounding box center [220, 235] width 23 height 23
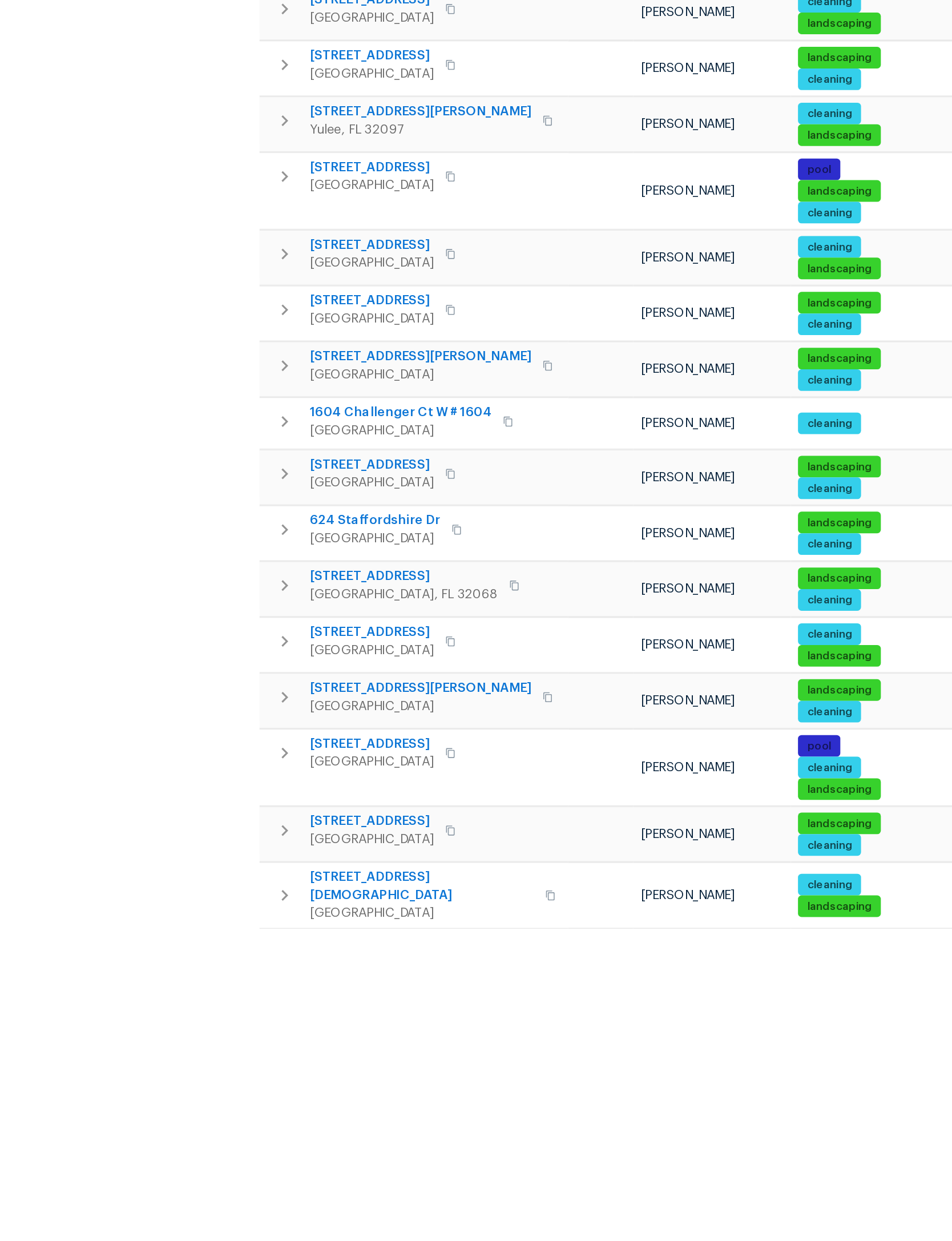
click at [212, 878] on icon "button" at bounding box center [219, 885] width 14 height 14
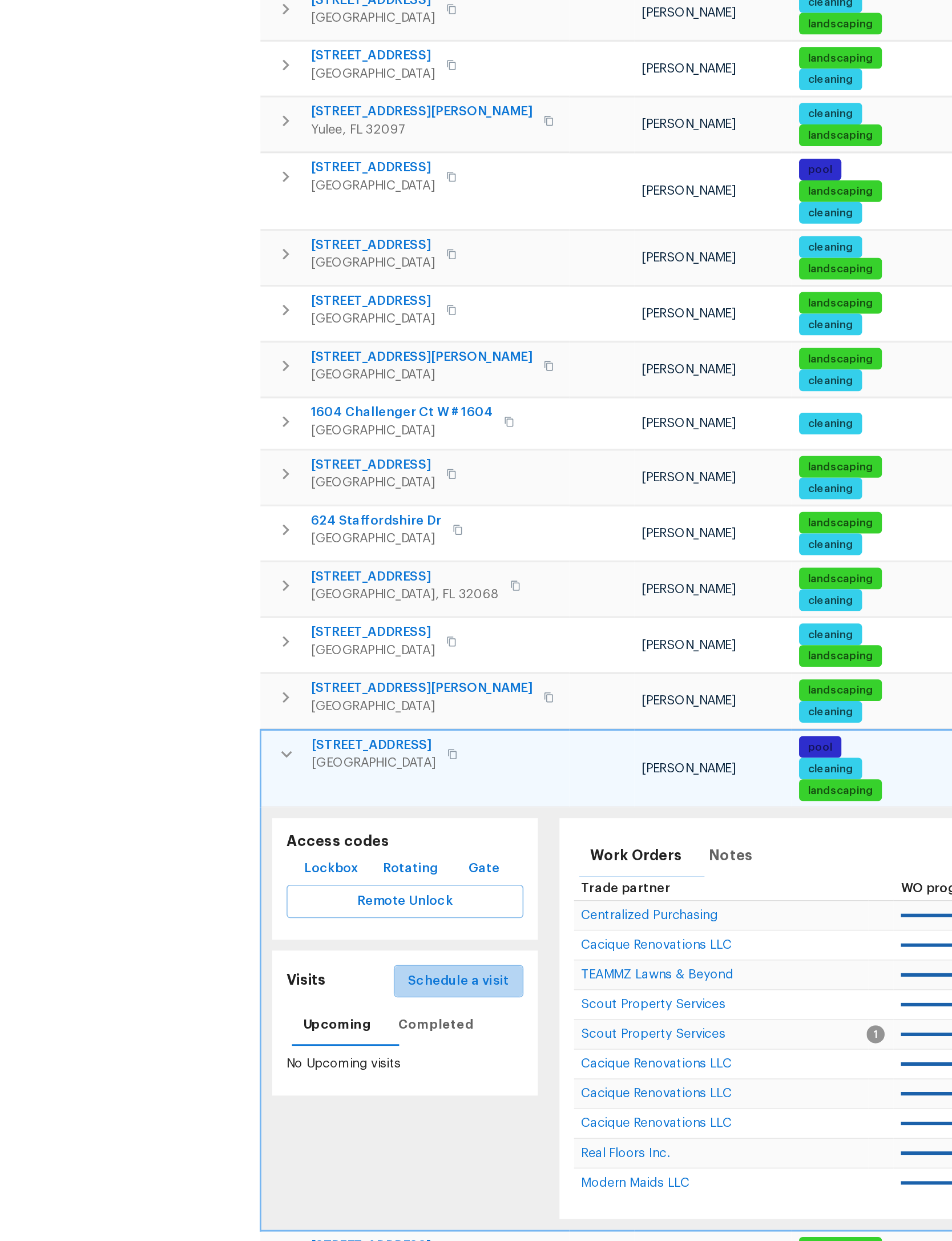
click at [319, 1022] on span "Schedule a visit" at bounding box center [329, 1029] width 64 height 14
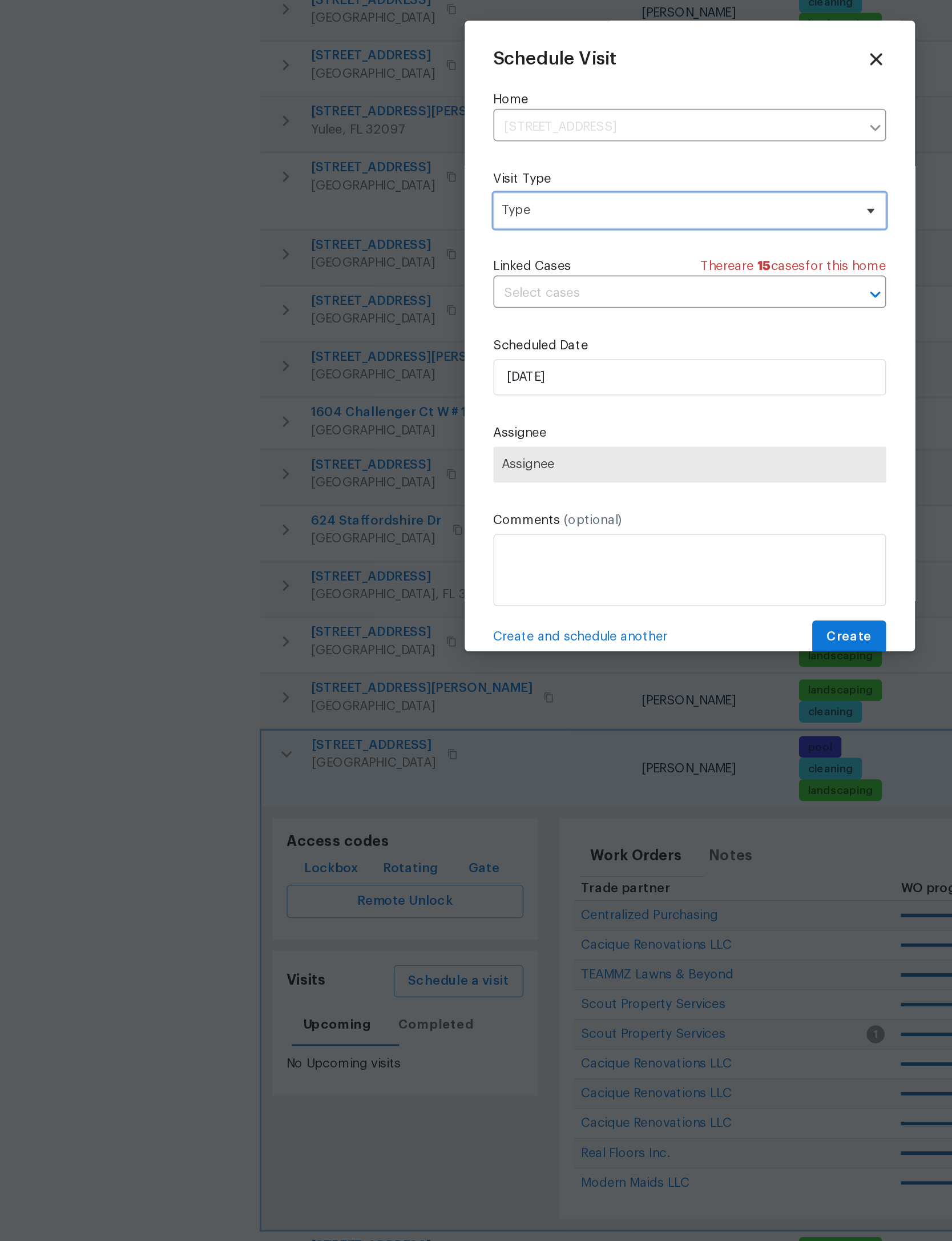
click at [443, 530] on span "Type" at bounding box center [476, 541] width 249 height 23
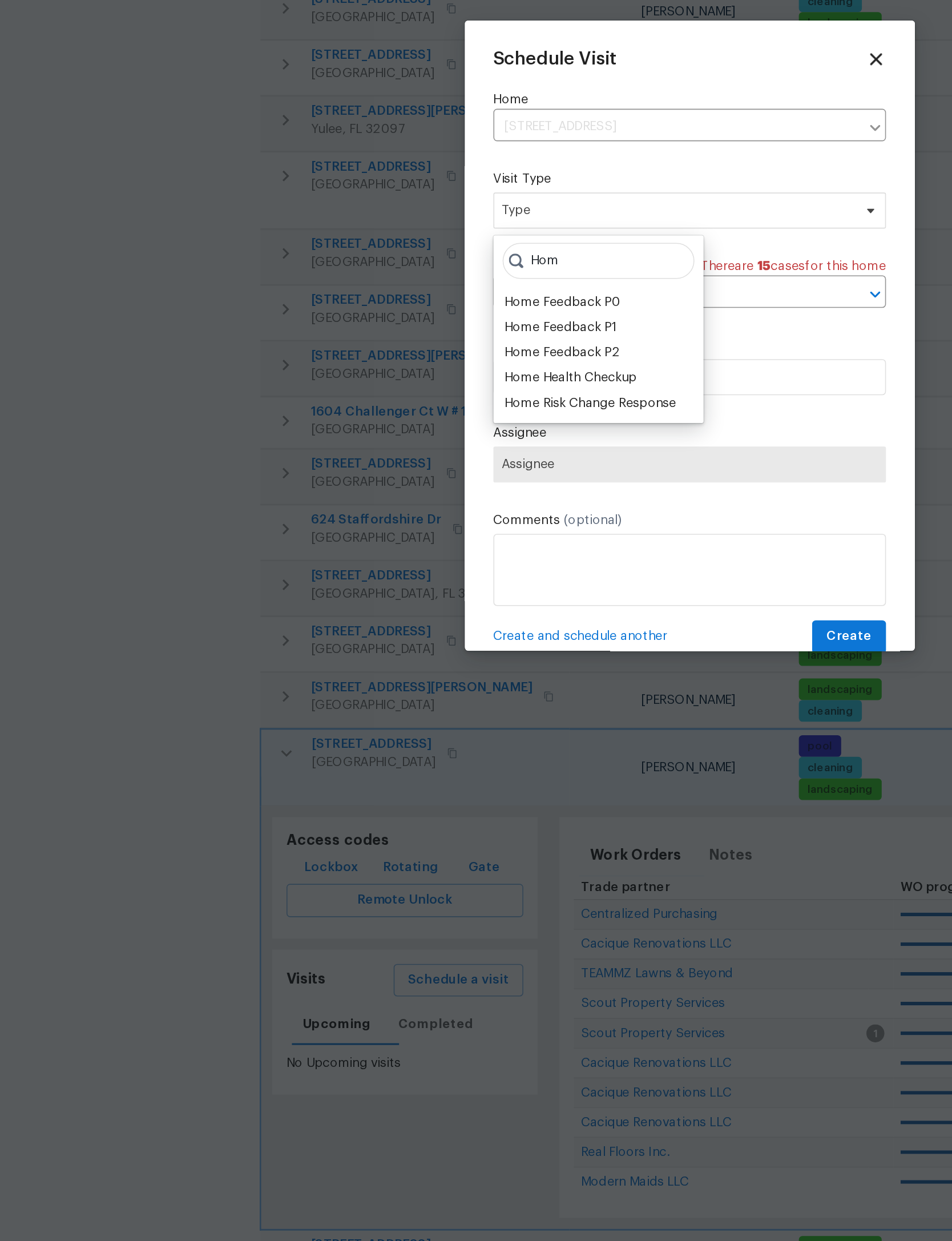
type input "Hom"
click at [400, 642] on div "Home Health Checkup" at bounding box center [400, 648] width 84 height 11
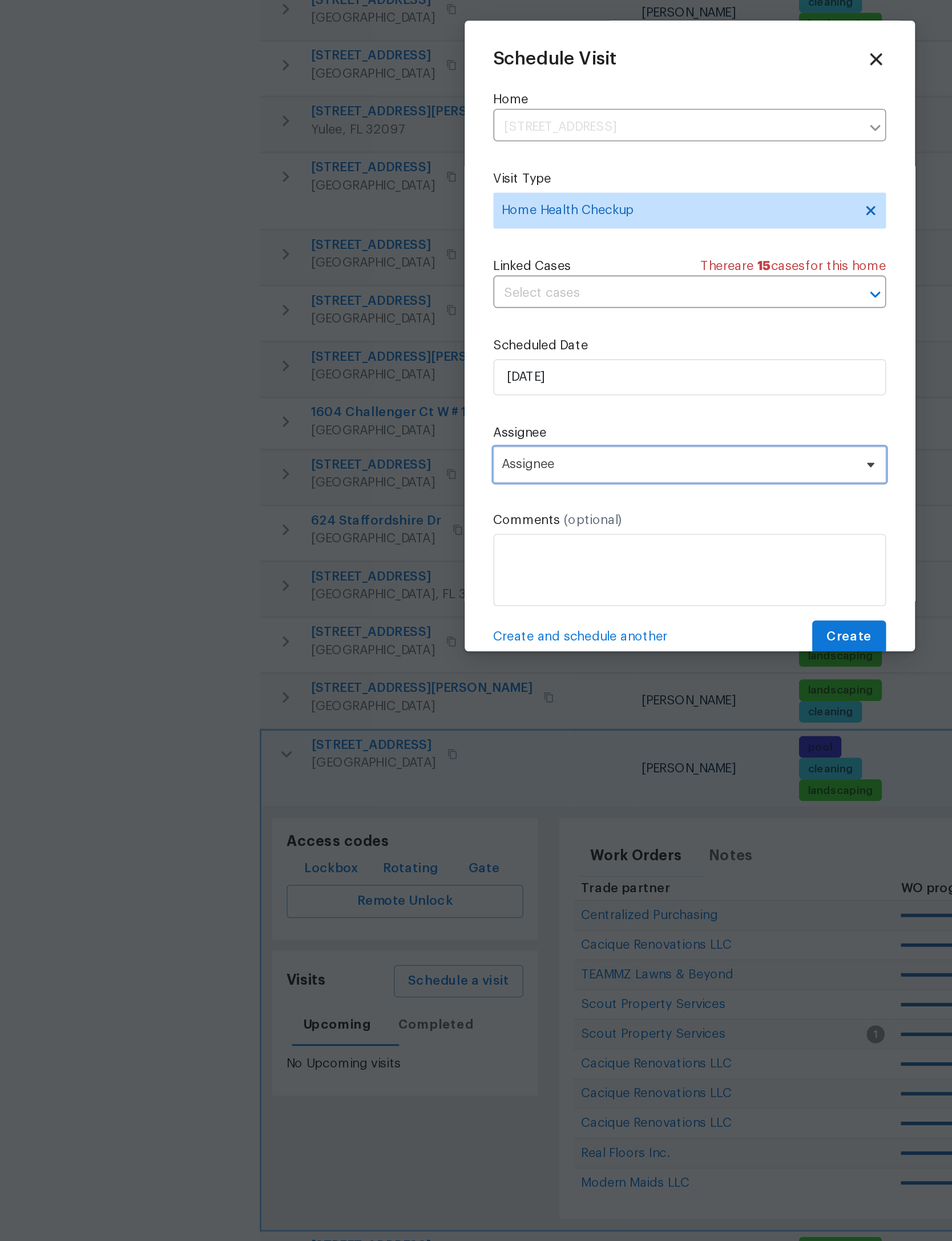
click at [470, 697] on span "Assignee" at bounding box center [468, 702] width 223 height 9
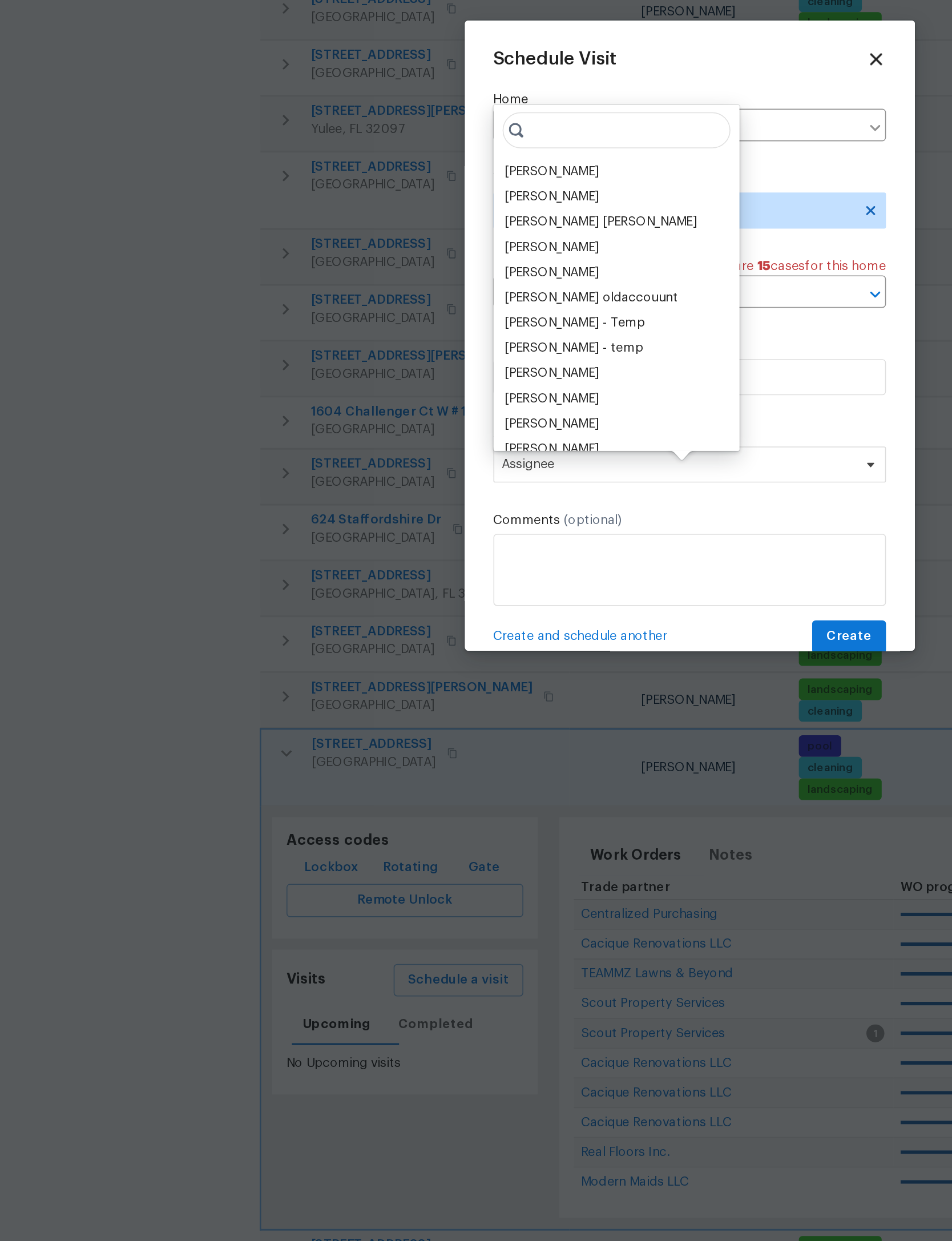
click at [380, 511] on div "[PERSON_NAME]" at bounding box center [388, 517] width 60 height 11
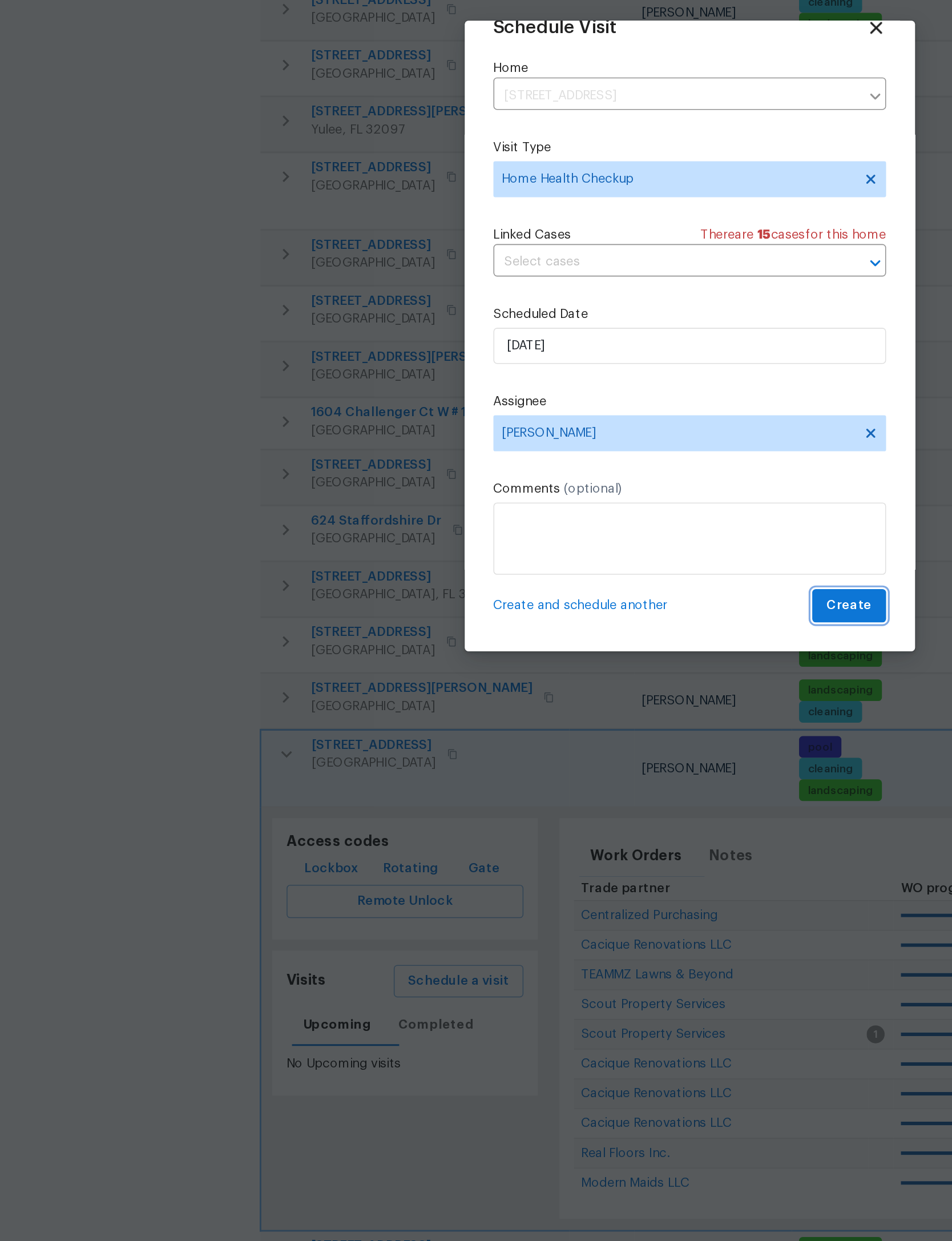
click at [563, 784] on span "Create" at bounding box center [577, 791] width 29 height 14
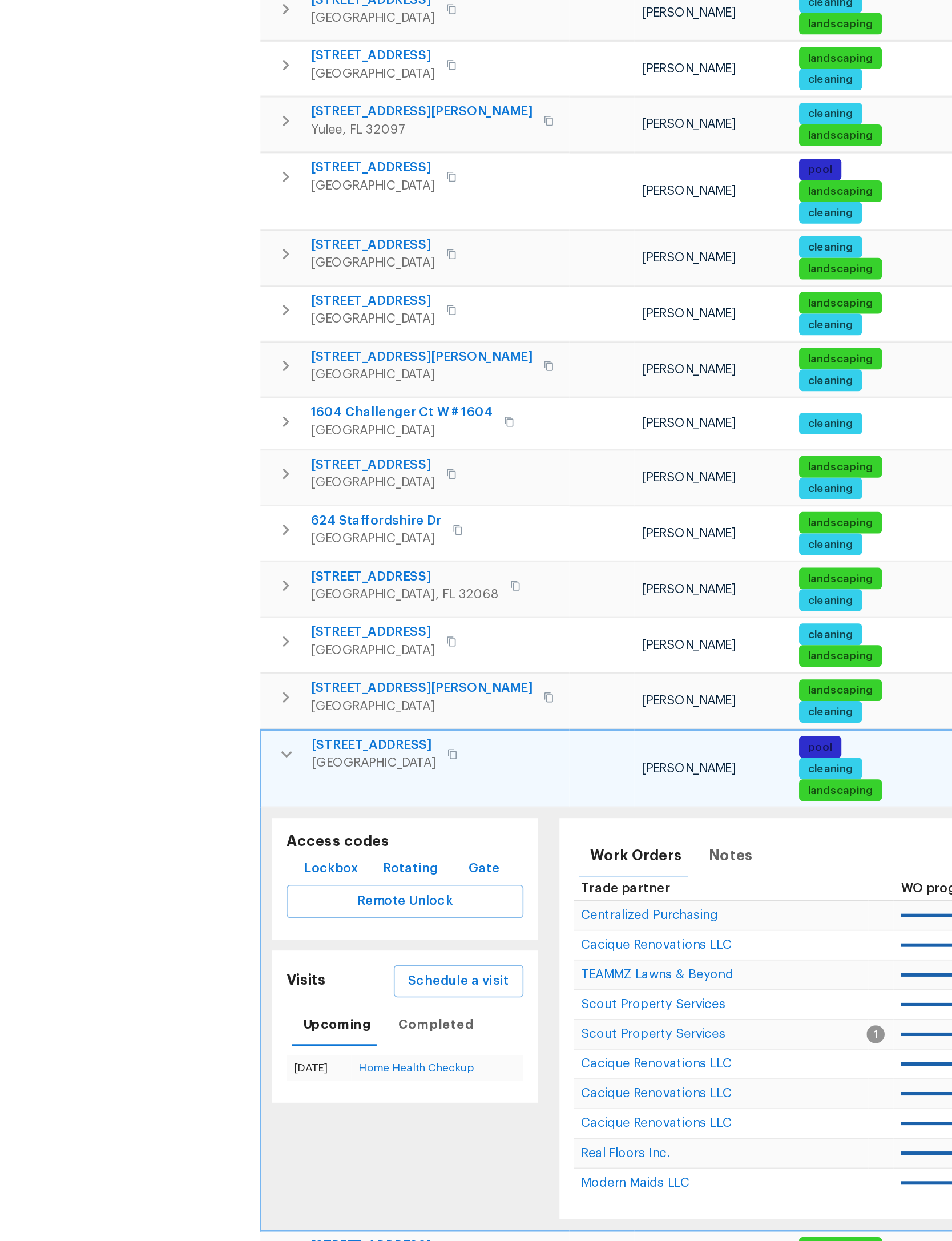
click at [214, 878] on icon "button" at bounding box center [220, 885] width 14 height 14
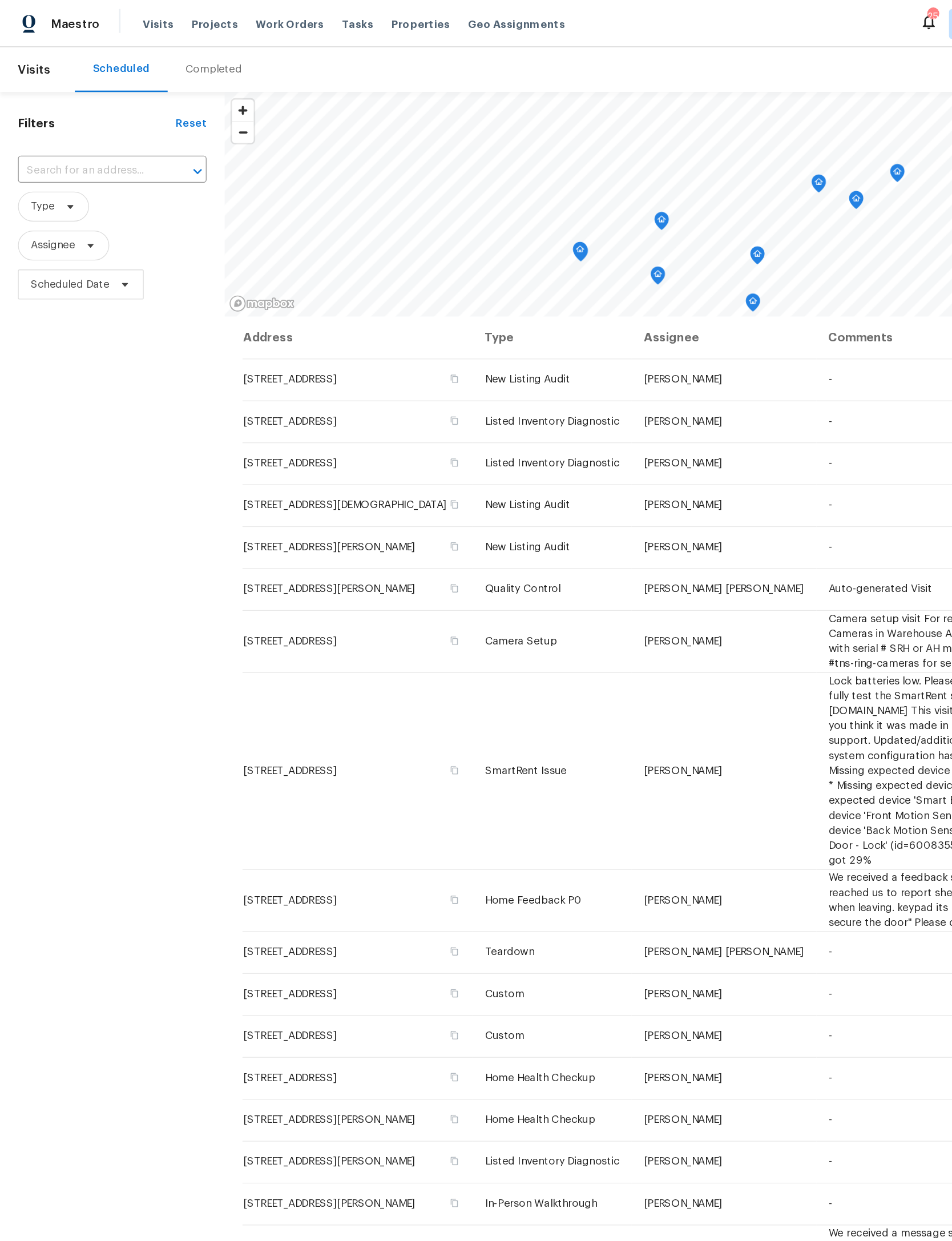
click at [157, 52] on div "Completed" at bounding box center [163, 53] width 43 height 11
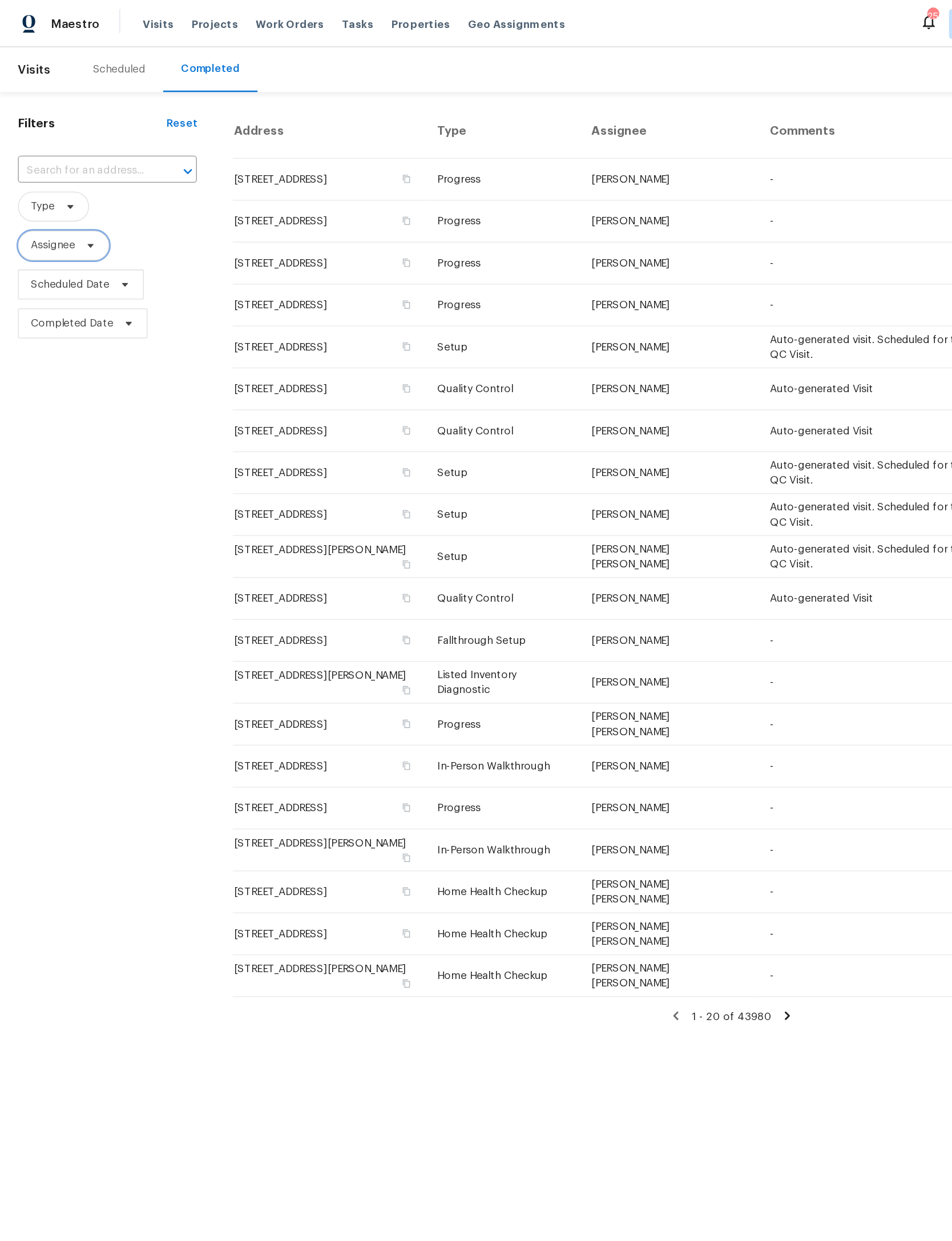
click at [70, 192] on span "Assignee" at bounding box center [48, 187] width 70 height 23
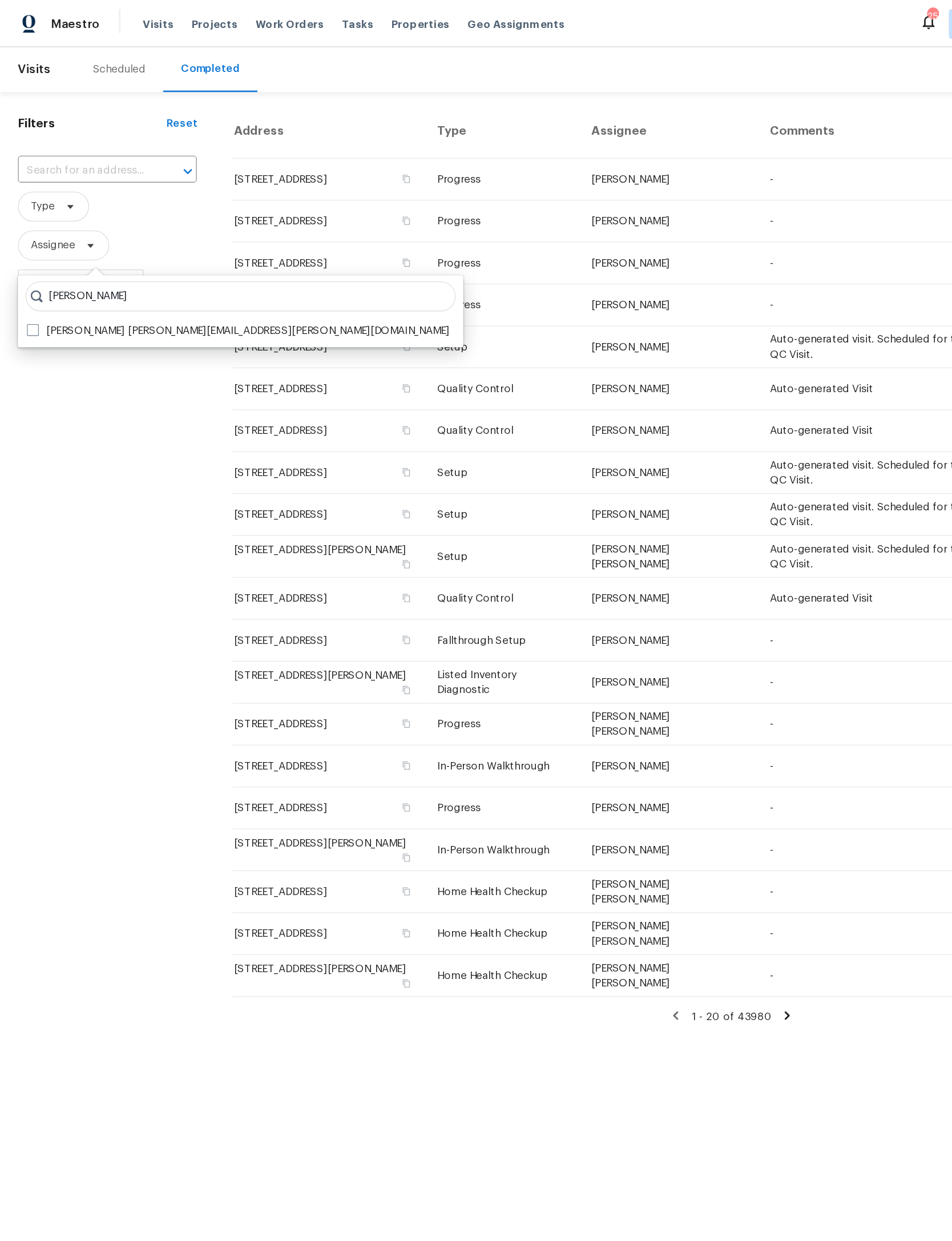
type input "Melissa mossbrooks"
click at [29, 255] on span at bounding box center [25, 251] width 9 height 9
click at [28, 254] on input "Melissa Mossbrooks melissa.mossbrooks@opendoor.com" at bounding box center [24, 250] width 7 height 7
checkbox input "true"
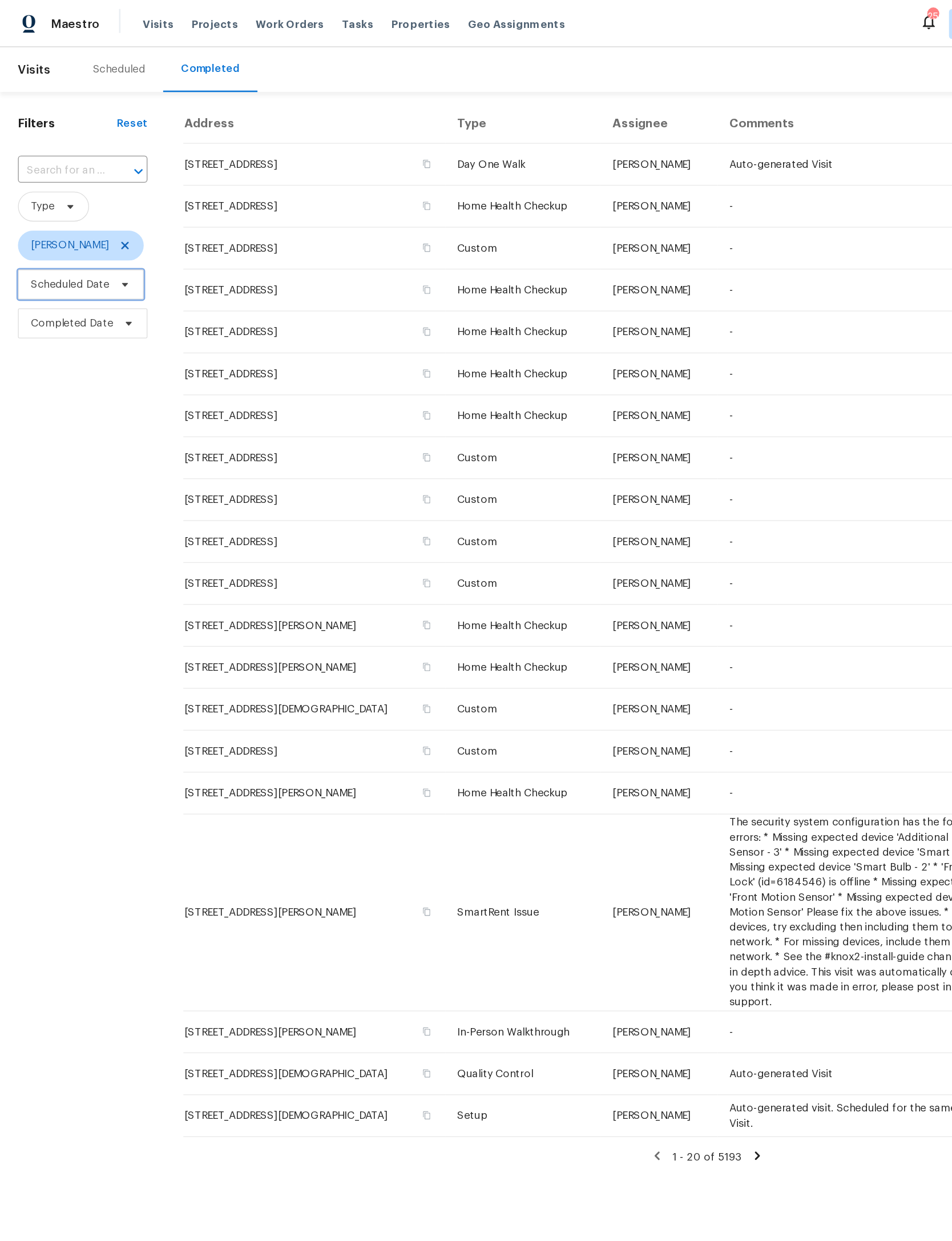
click at [34, 217] on span "Scheduled Date" at bounding box center [53, 217] width 60 height 11
click at [51, 258] on input "text" at bounding box center [76, 258] width 112 height 23
select select "8"
select select "2025"
select select "9"
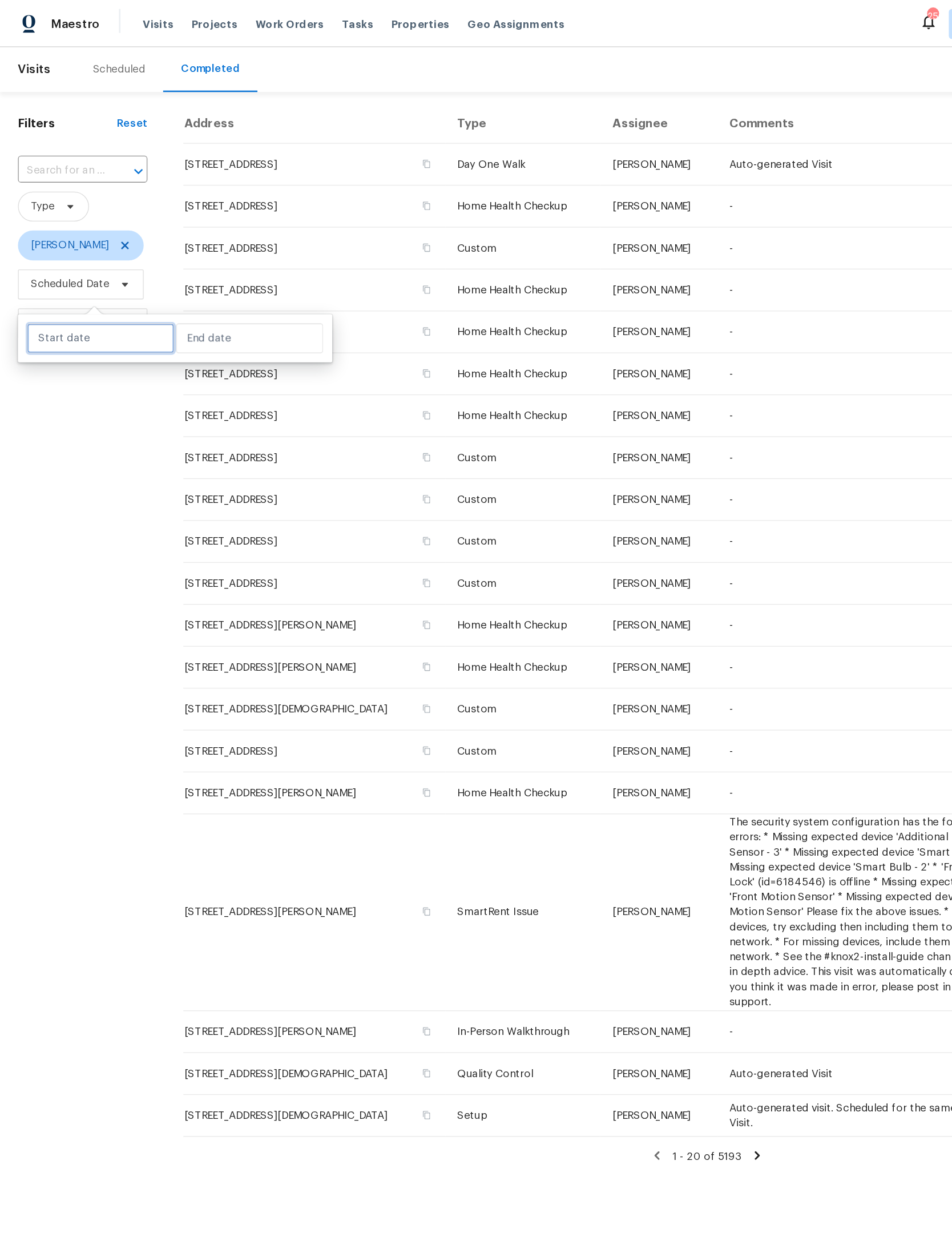
select select "2025"
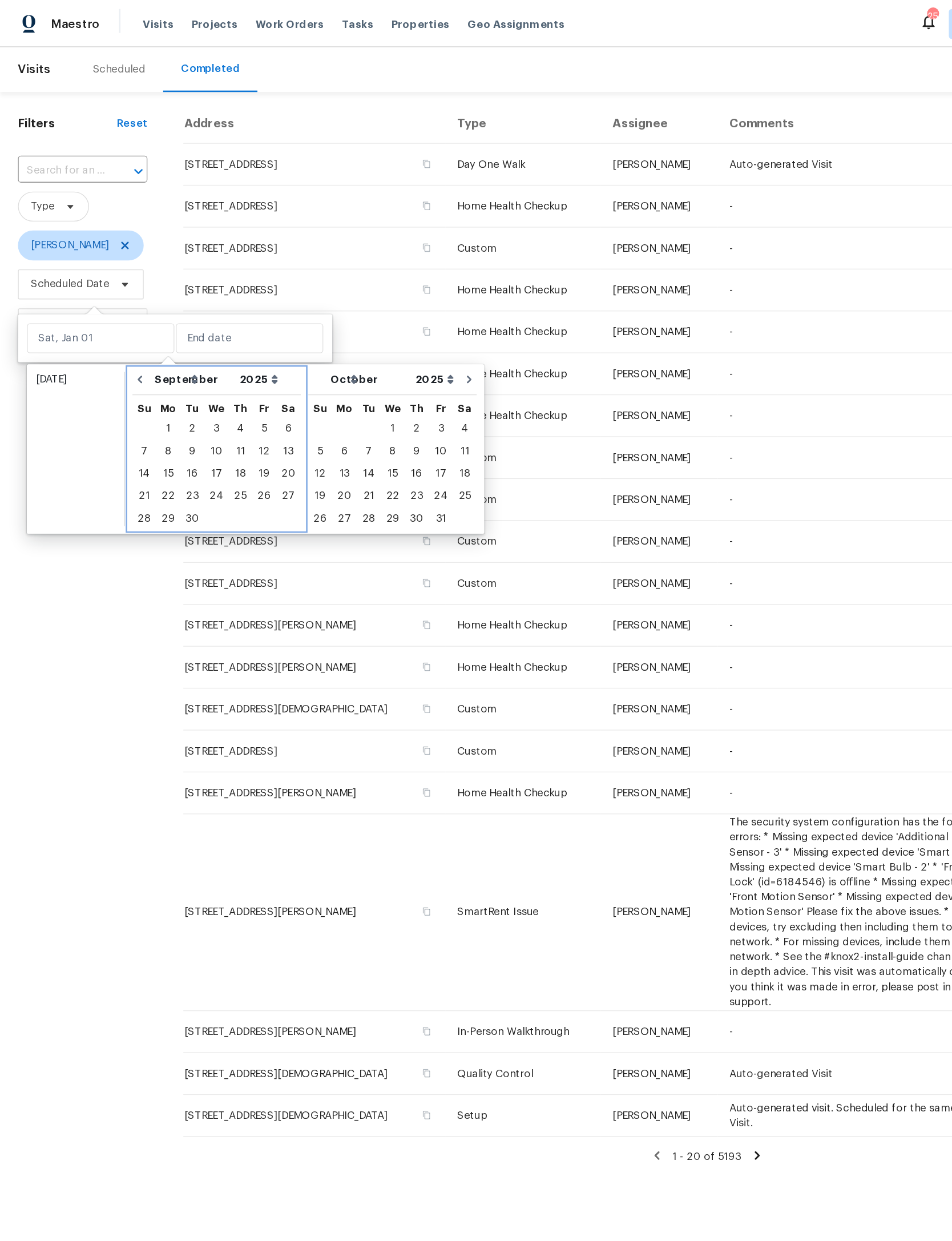
click at [105, 284] on button "Go to previous month" at bounding box center [106, 290] width 17 height 23
select select "7"
select select "8"
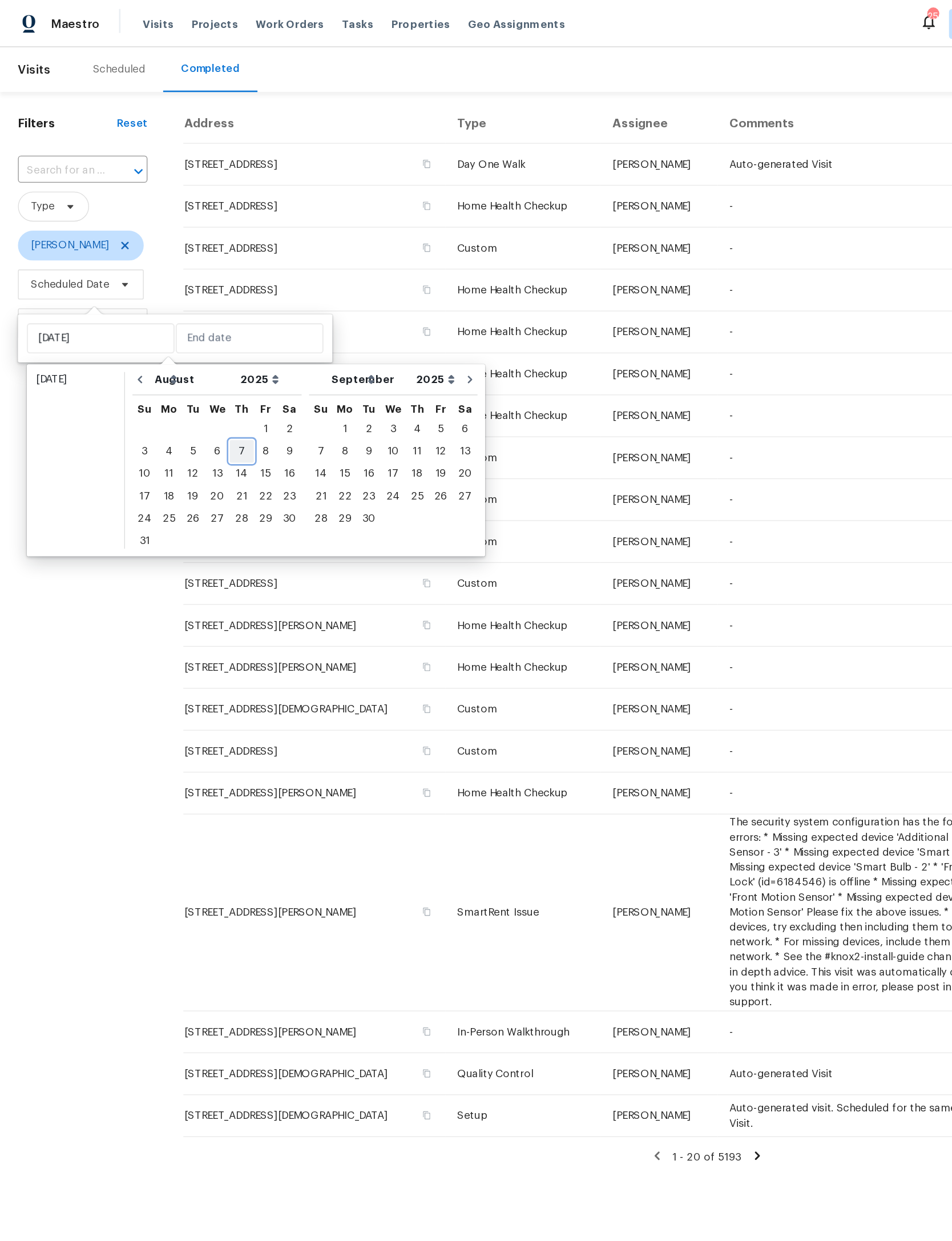
click at [193, 346] on div "7" at bounding box center [184, 345] width 18 height 16
type input "Thu, Aug 07"
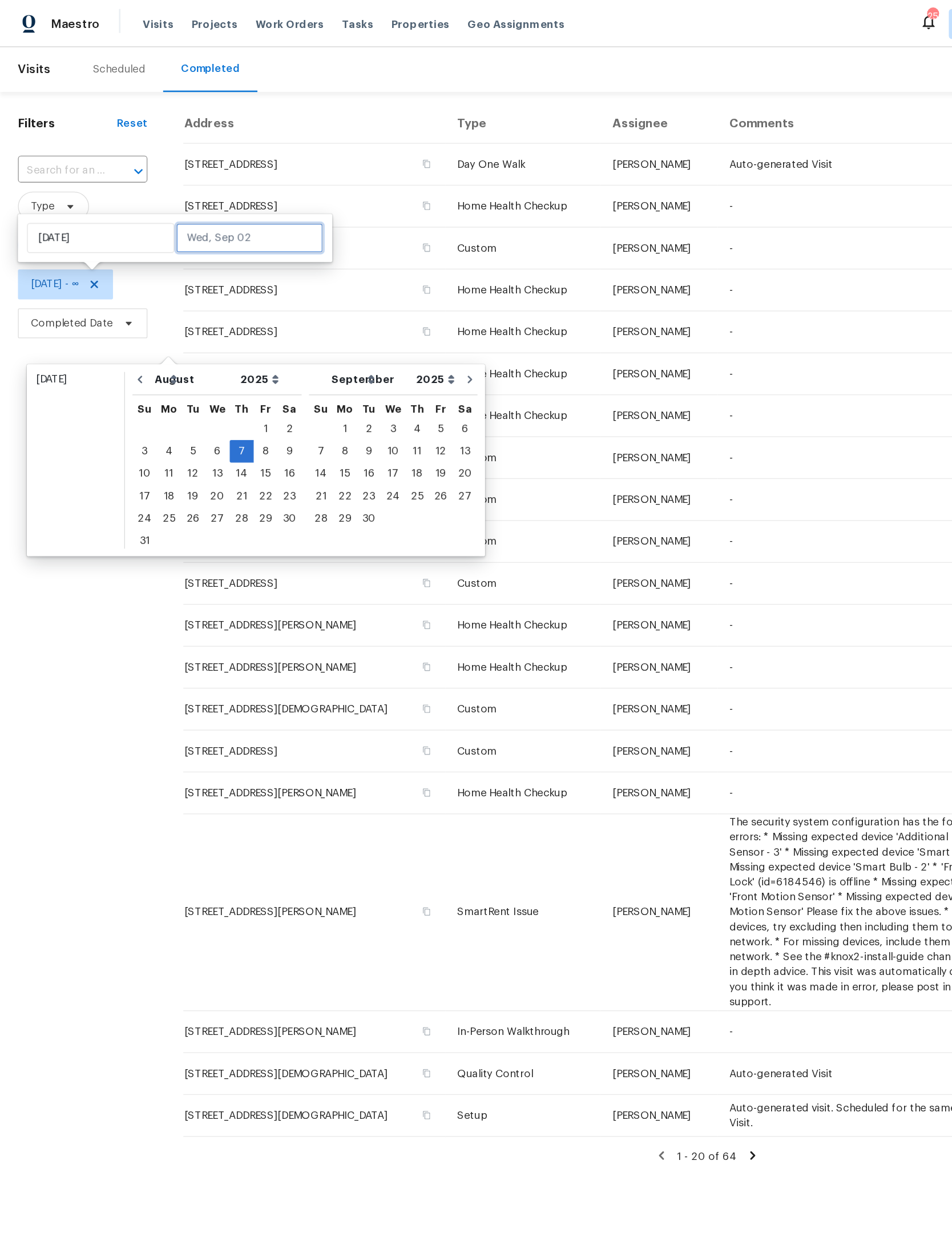
click at [216, 176] on input "text" at bounding box center [190, 182] width 112 height 23
click at [203, 184] on input "text" at bounding box center [190, 182] width 112 height 23
click at [195, 180] on input "text" at bounding box center [190, 182] width 112 height 23
click at [193, 346] on div "7" at bounding box center [184, 345] width 18 height 16
type input "Thu, Aug 07"
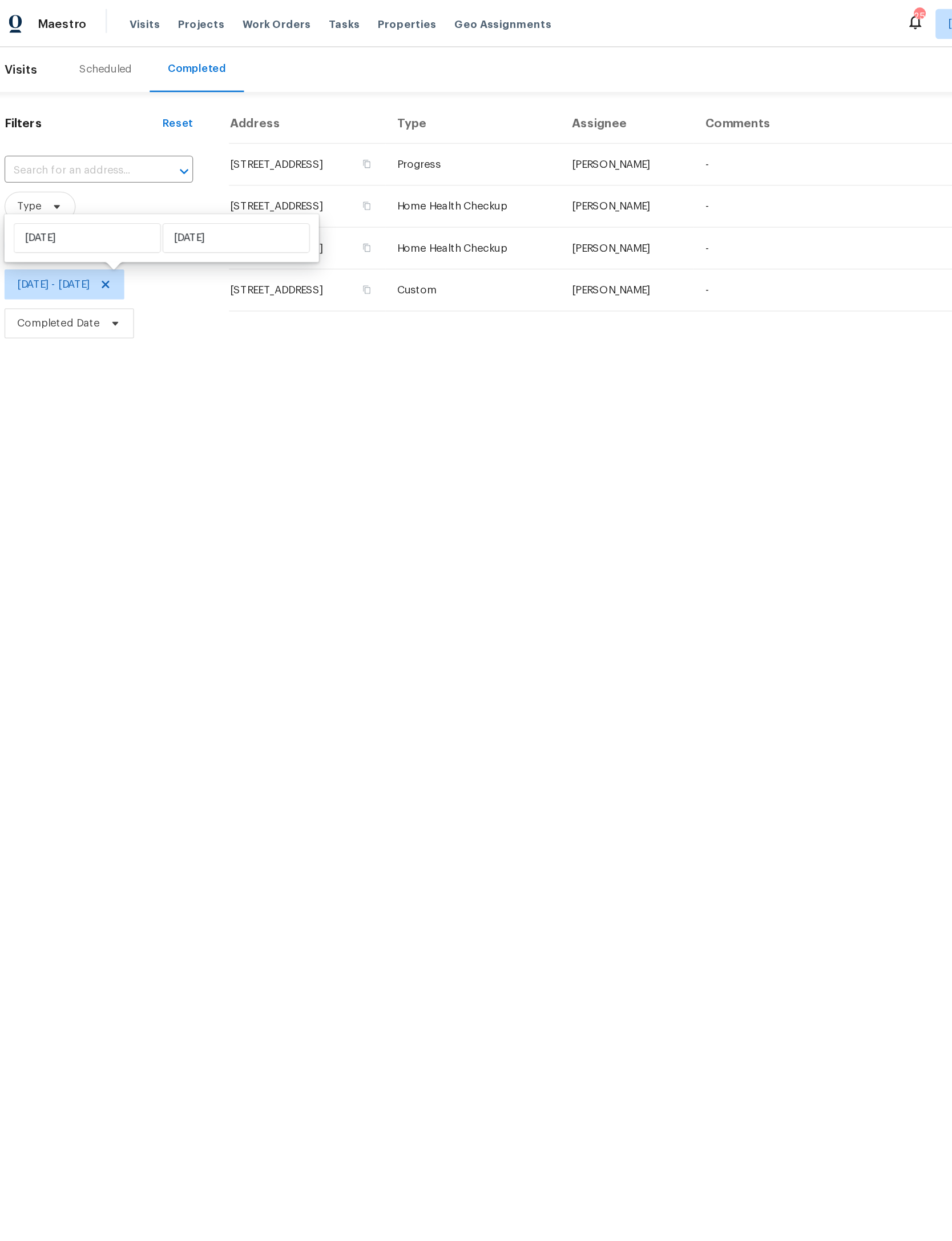
click at [57, 261] on html "Maestro Visits Projects Work Orders Tasks Properties Geo Assignments 25 Jackson…" at bounding box center [476, 130] width 952 height 261
